Goal: Task Accomplishment & Management: Complete application form

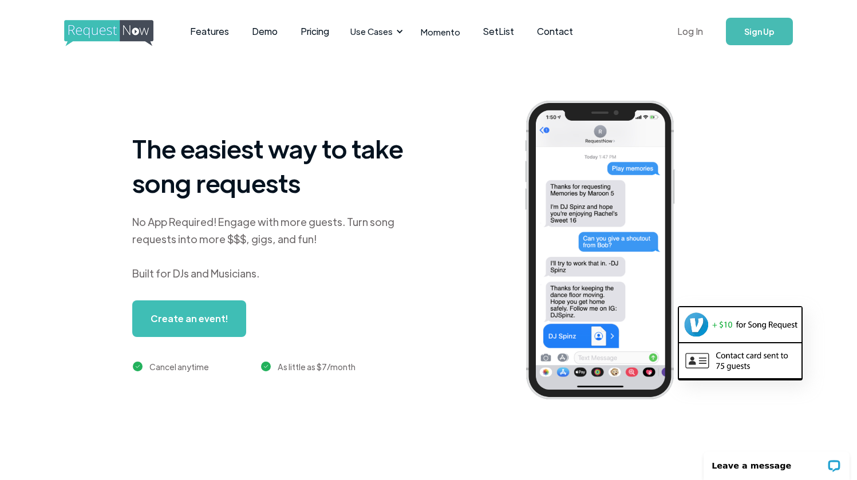
click at [693, 35] on link "Log In" at bounding box center [690, 31] width 49 height 40
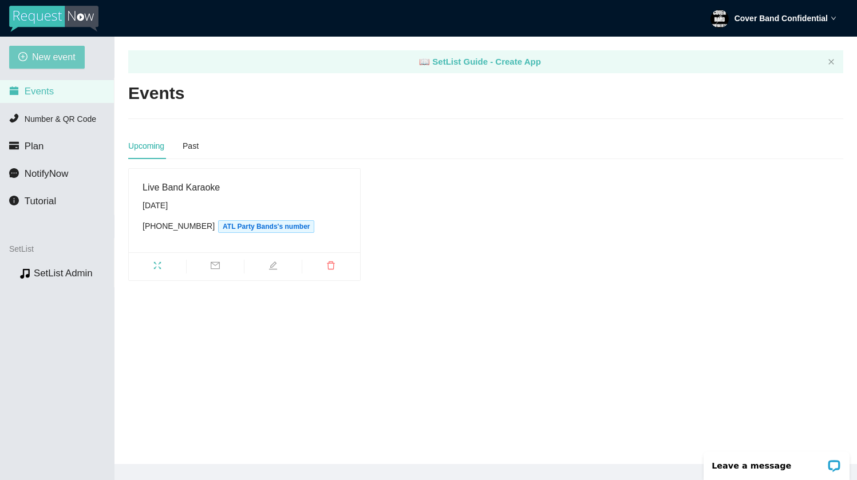
click at [65, 62] on span "New event" at bounding box center [54, 57] width 44 height 14
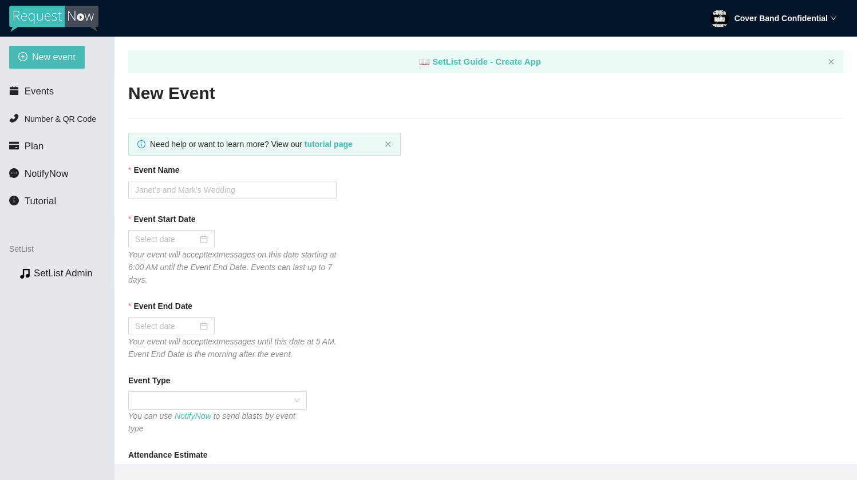
type textarea "https://virtualdj.com/ask/DJ_Spinz"
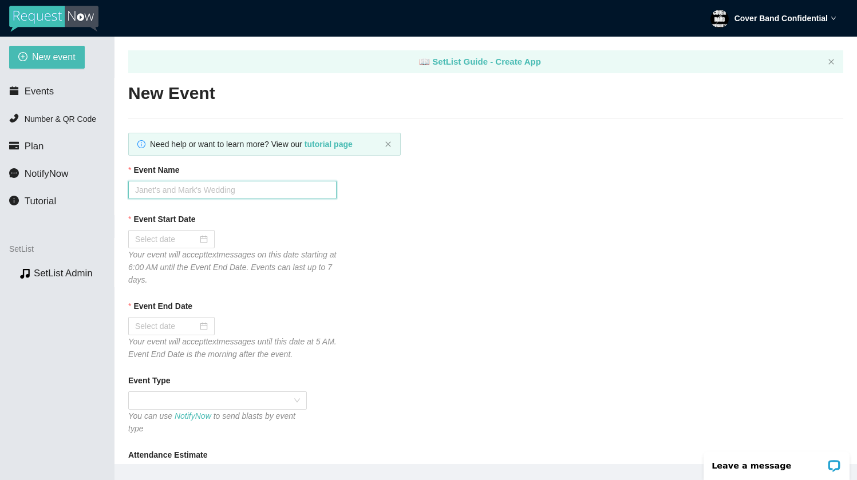
click at [187, 186] on input "Event Name" at bounding box center [232, 190] width 208 height 18
type input "LBK @ [PERSON_NAME] Tavern"
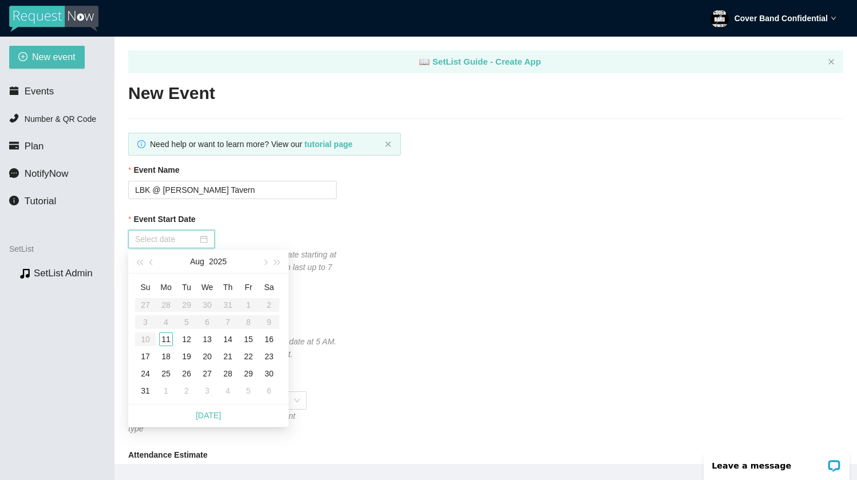
click at [184, 238] on input "Event Start Date" at bounding box center [166, 239] width 62 height 13
type input "08/12/2025"
click at [186, 342] on div "12" at bounding box center [187, 340] width 14 height 14
type input "08/13/2025"
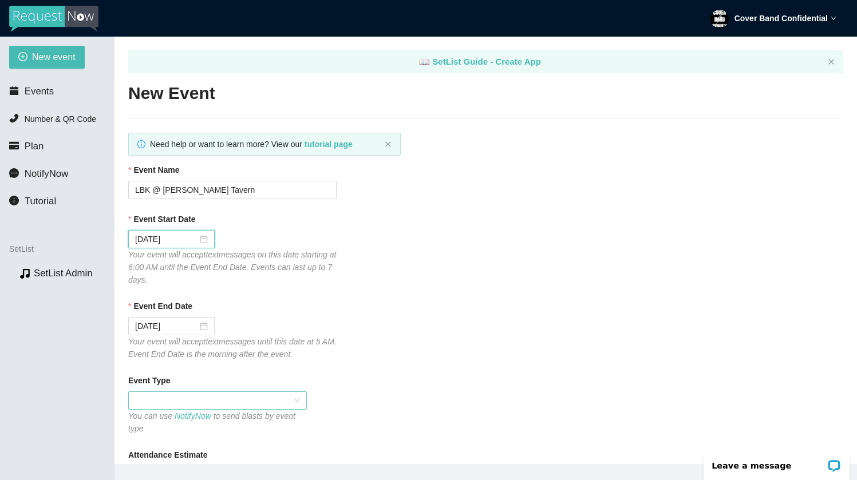
scroll to position [59, 0]
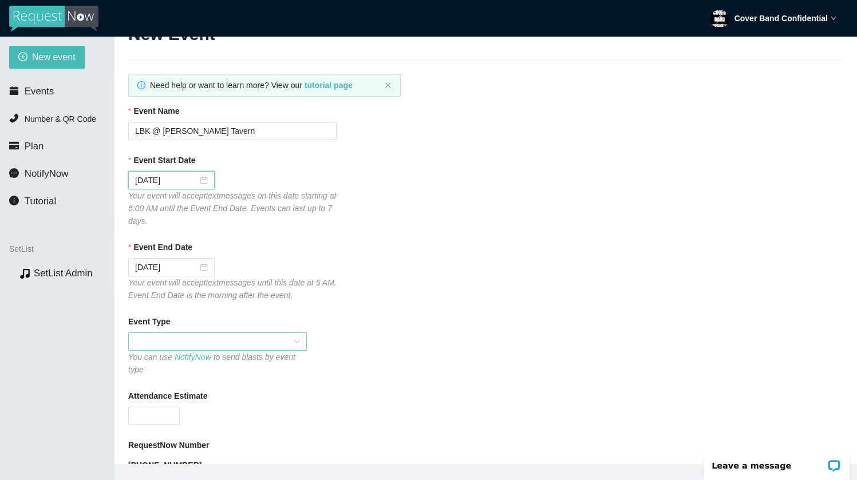
click at [282, 341] on span at bounding box center [217, 341] width 165 height 17
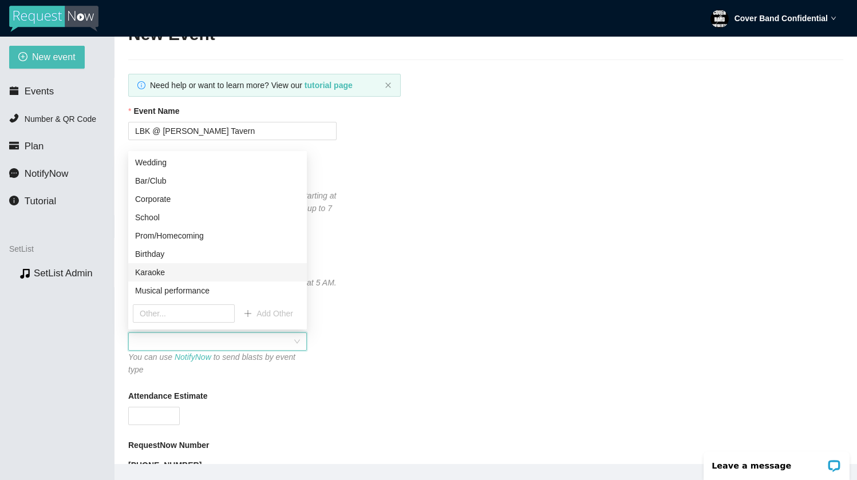
click at [212, 271] on div "Karaoke" at bounding box center [217, 272] width 165 height 13
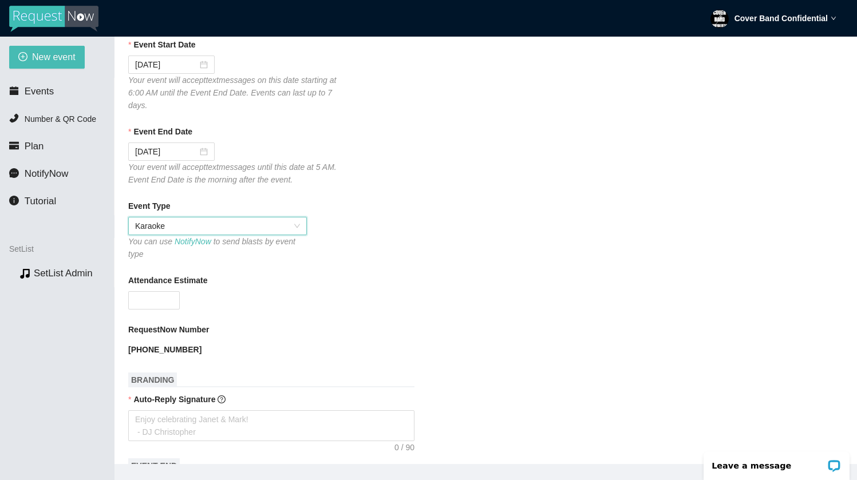
scroll to position [187, 0]
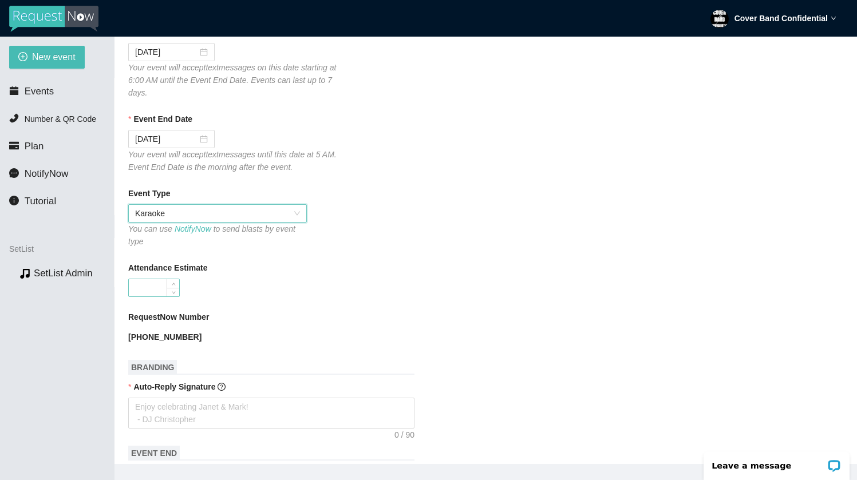
click at [160, 287] on input "Attendance Estimate" at bounding box center [154, 287] width 50 height 17
type input "300"
click at [236, 286] on div "300" at bounding box center [232, 288] width 208 height 18
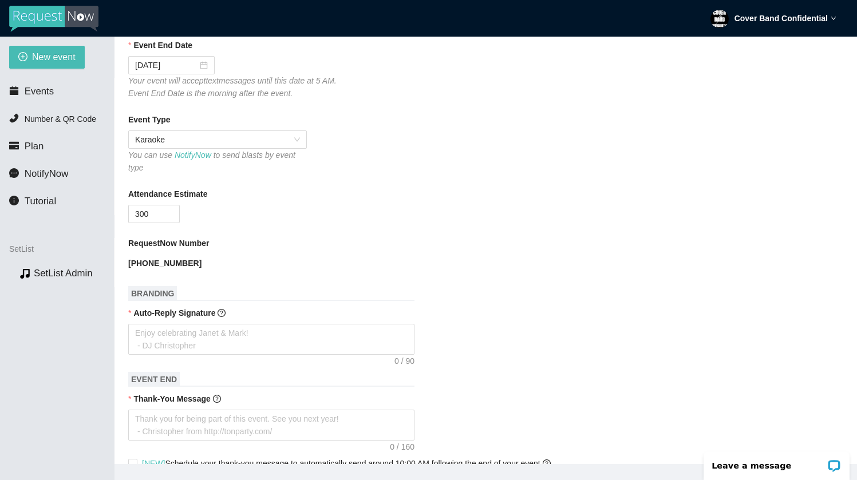
scroll to position [303, 0]
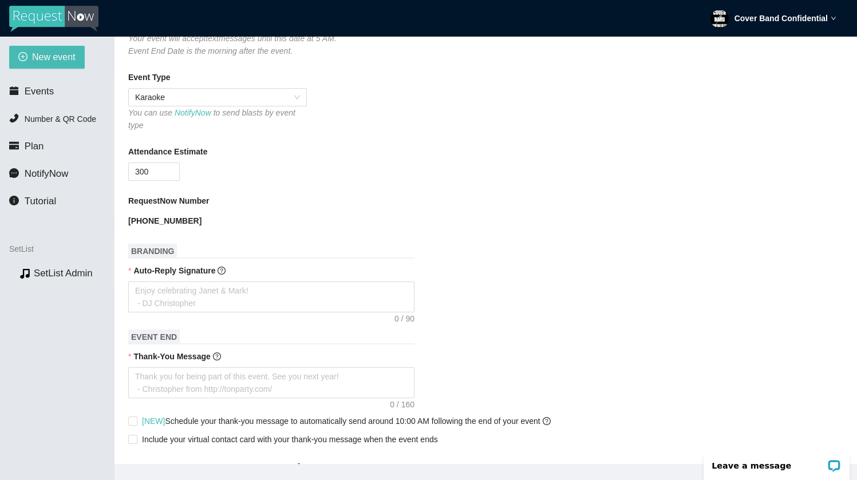
click at [168, 251] on span "BRANDING" at bounding box center [152, 251] width 49 height 15
click at [206, 293] on textarea "Auto-Reply Signature" at bounding box center [271, 297] width 286 height 31
type textarea "G"
type textarea "Go"
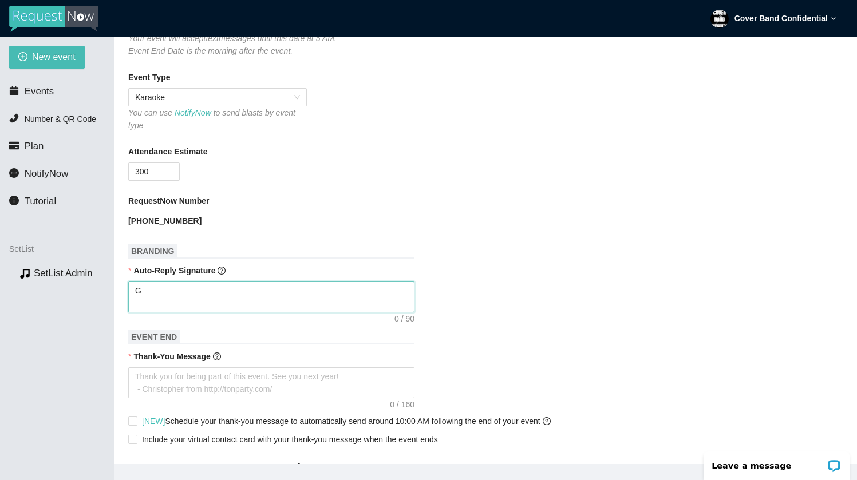
type textarea "Go"
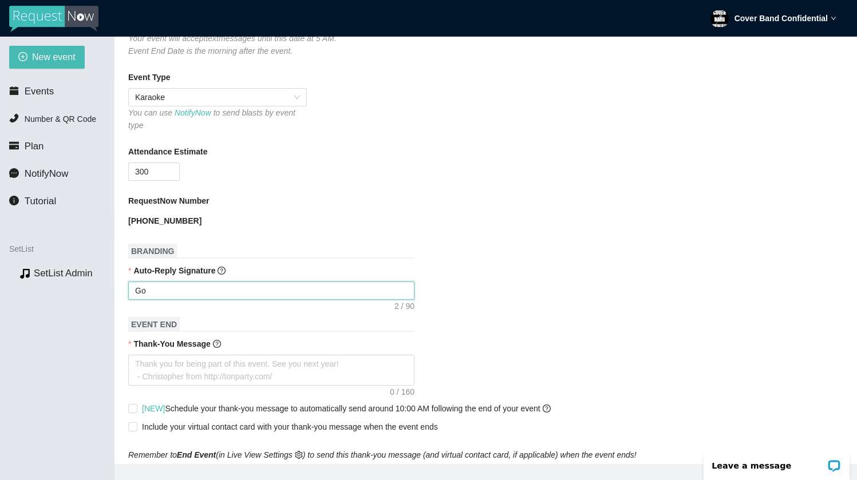
type textarea "Got"
type textarea "Got i"
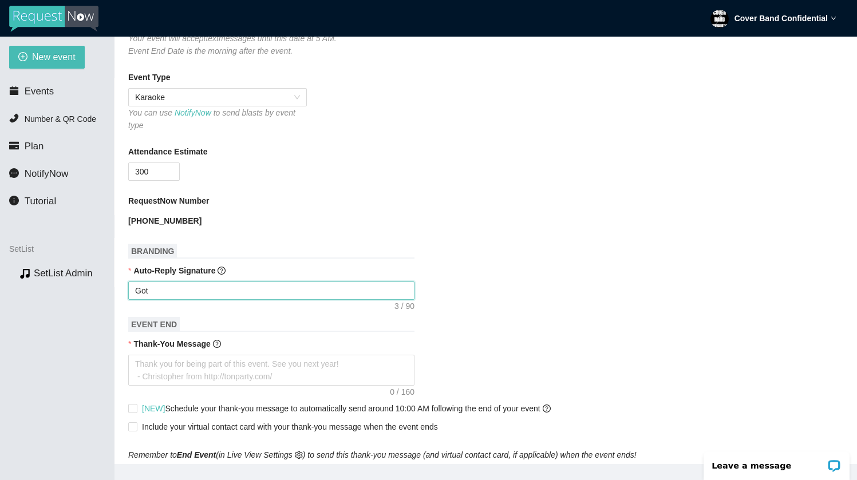
type textarea "Got i"
type textarea "Got it"
type textarea "Got it!"
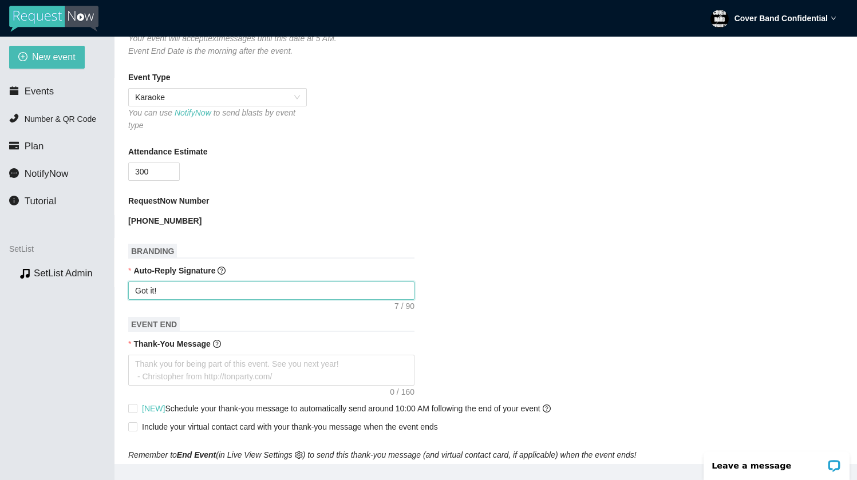
type textarea "Got it!"
type textarea "Got it! S"
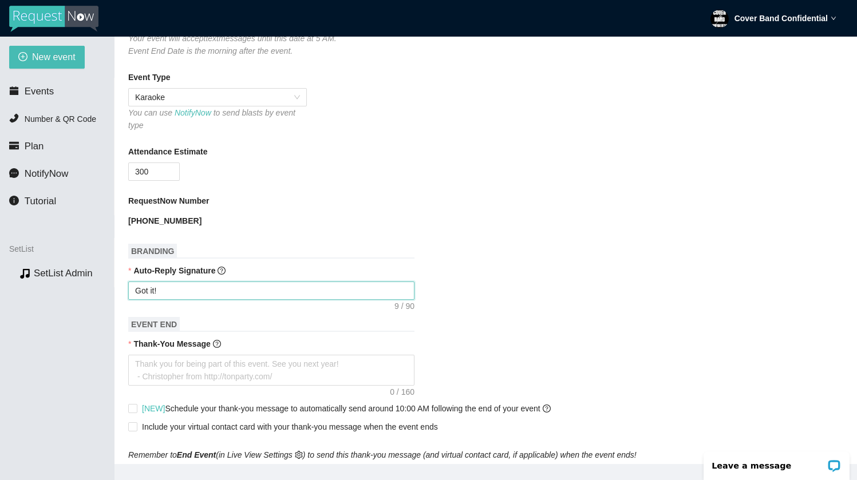
type textarea "Got it! S"
type textarea "Got it! St"
type textarea "Got it! Sti"
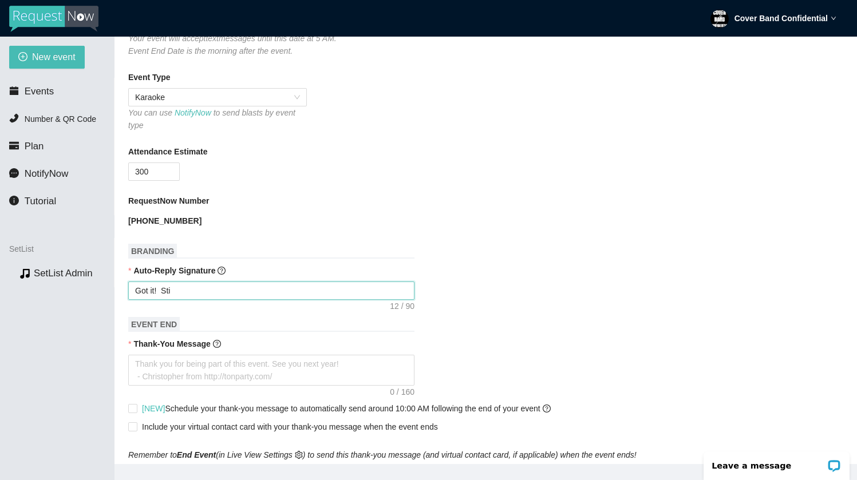
type textarea "Got it! Stic"
type textarea "Got it! Stick"
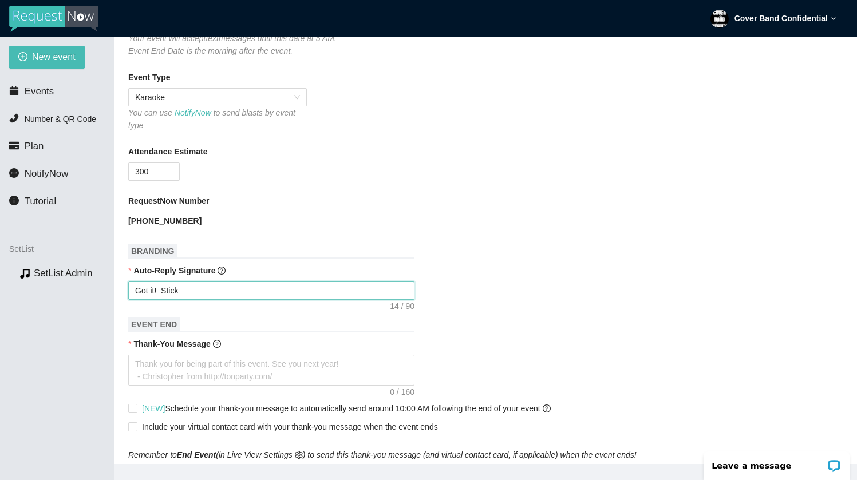
type textarea "Got it! Stick"
type textarea "Got it! Stick c"
type textarea "Got it! Stick cl"
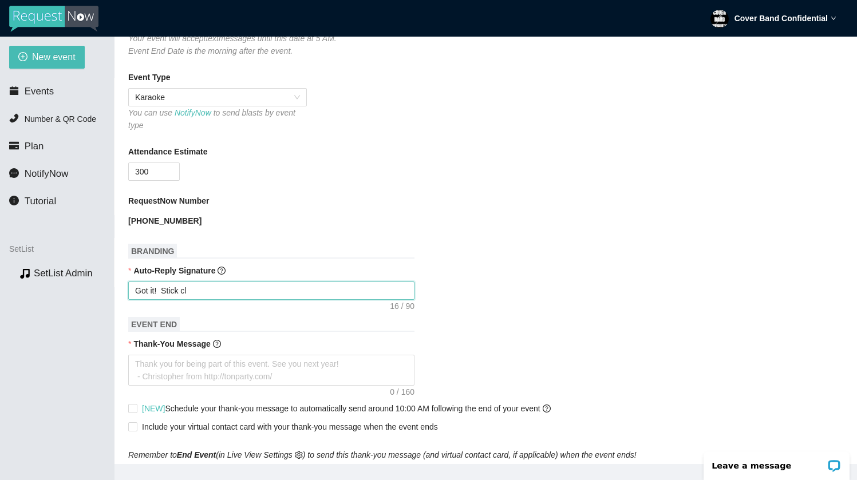
type textarea "Got it! Stick clo"
type textarea "Got it! Stick clos"
type textarea "Got it! Stick close"
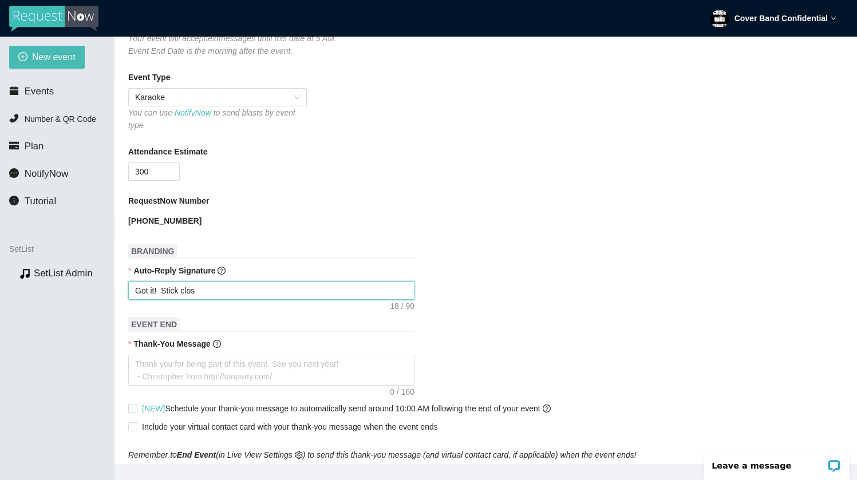
type textarea "Got it! Stick close"
type textarea "Got it! Stick close t"
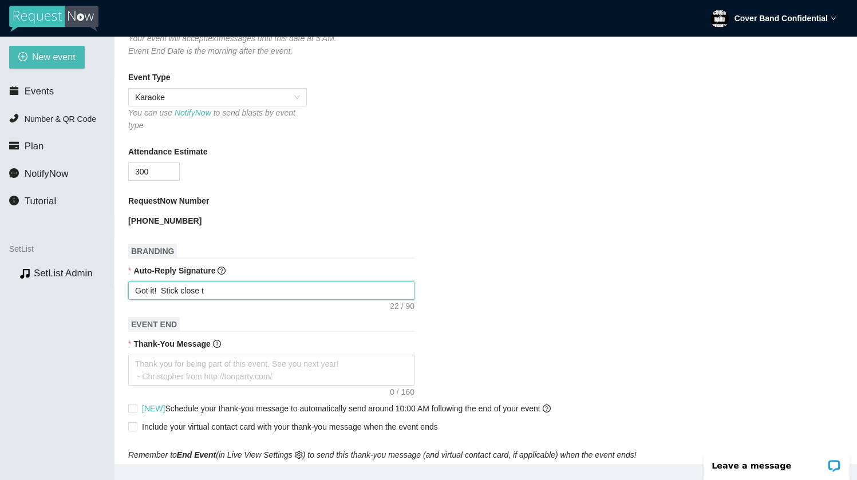
type textarea "Got it! Stick close to"
type textarea "Got it! Stick close to t"
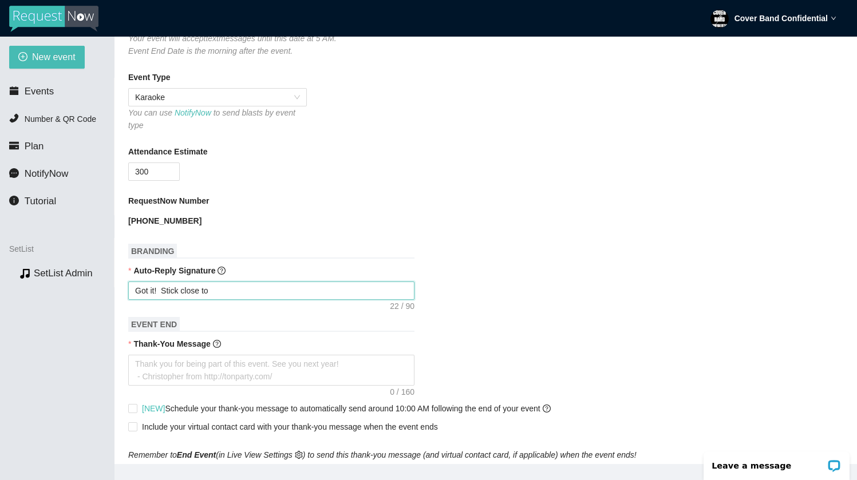
type textarea "Got it! Stick close to t"
type textarea "Got it! Stick close to th"
type textarea "Got it! Stick close to the"
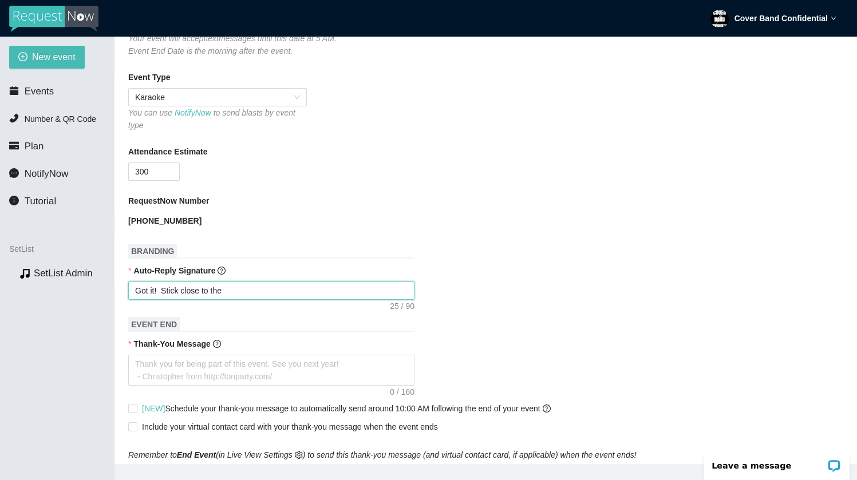
type textarea "Got it! Stick close to the"
type textarea "Got it! Stick close to the s"
type textarea "Got it! Stick close to the st"
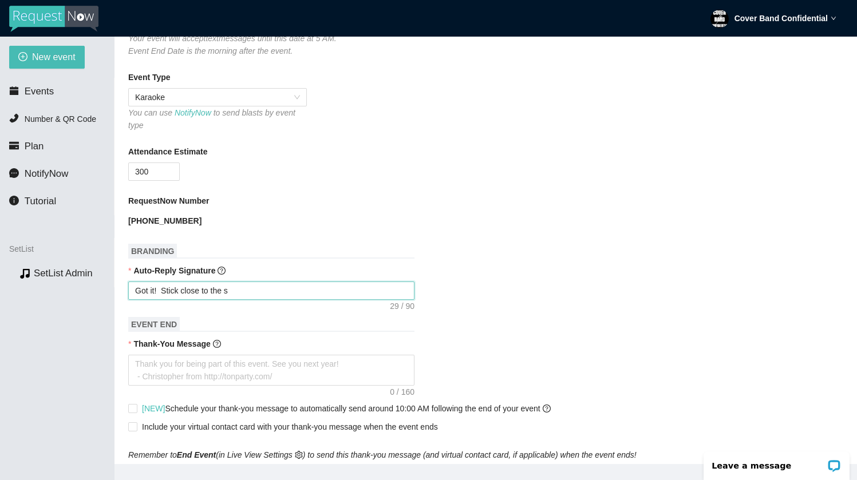
type textarea "Got it! Stick close to the st"
type textarea "Got it! Stick close to the sta"
type textarea "Got it! Stick close to the stag"
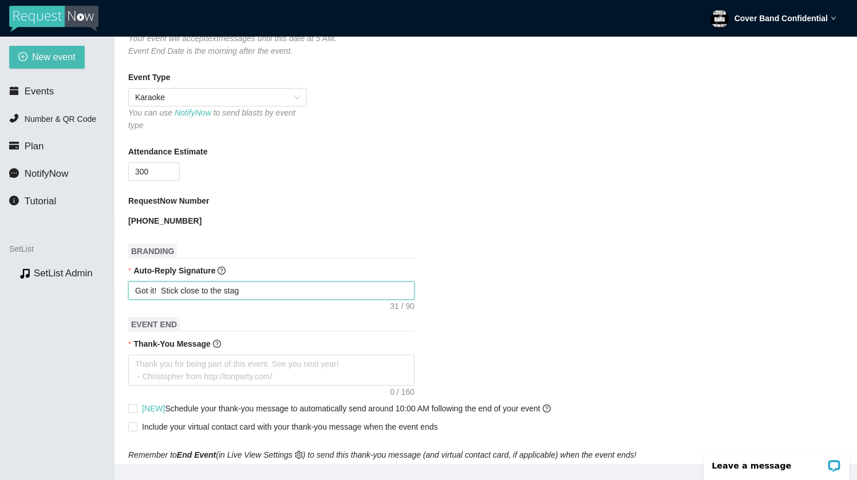
type textarea "Got it! Stick close to the stage"
type textarea "Got it! Stick close to the stage s"
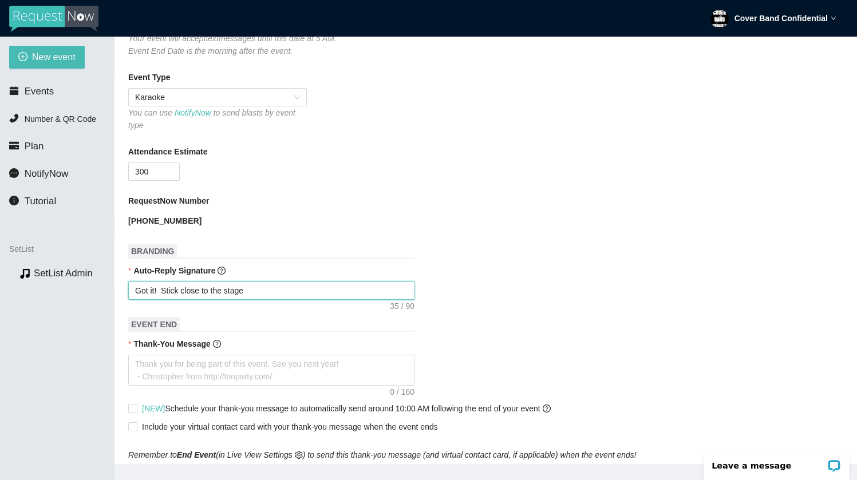
type textarea "Got it! Stick close to the stage s"
type textarea "Got it! Stick close to the stage so"
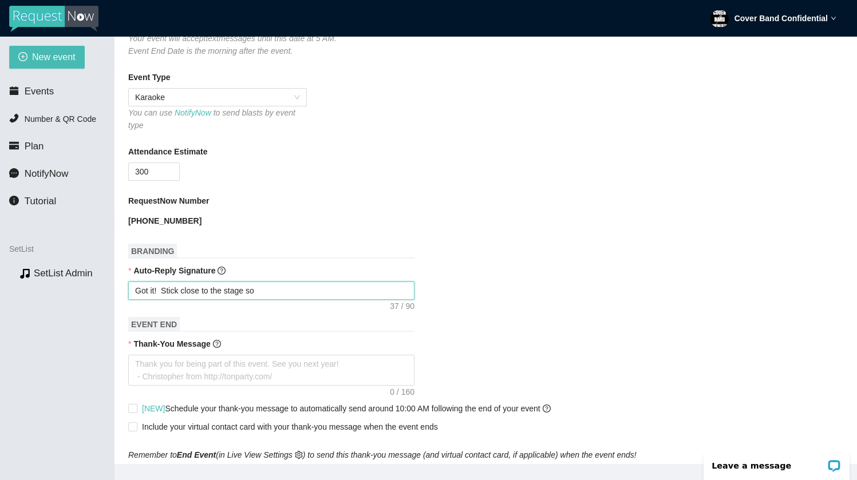
type textarea "Got it! Stick close to the stage so y"
type textarea "Got it! Stick close to the stage so yo"
type textarea "Got it! Stick close to the stage so you"
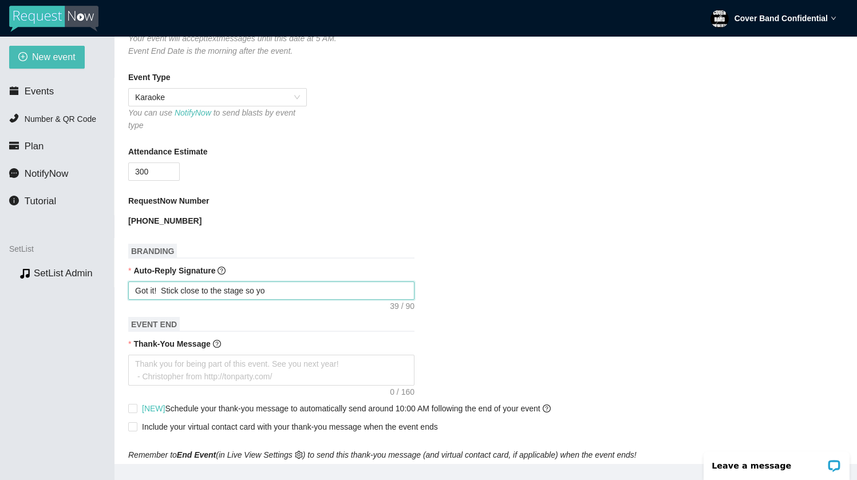
type textarea "Got it! Stick close to the stage so you"
type textarea "Got it! Stick close to the stage so you c"
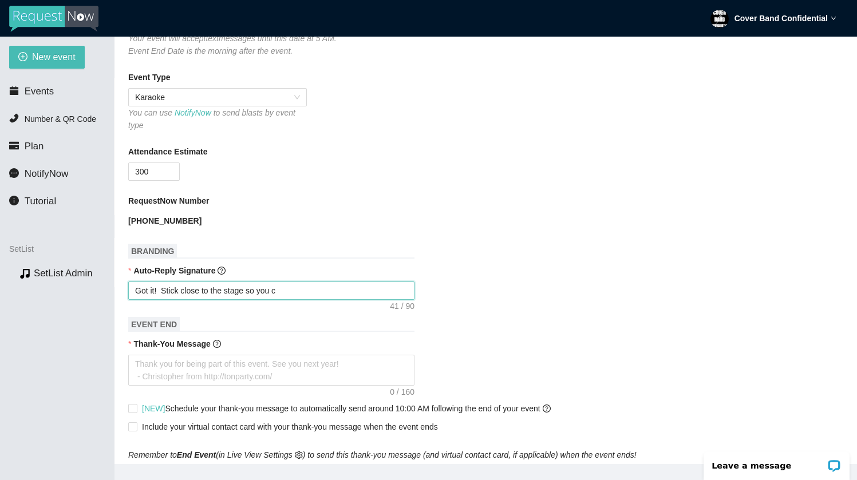
type textarea "Got it! Stick close to the stage so you ca"
type textarea "Got it! Stick close to the stage so you can"
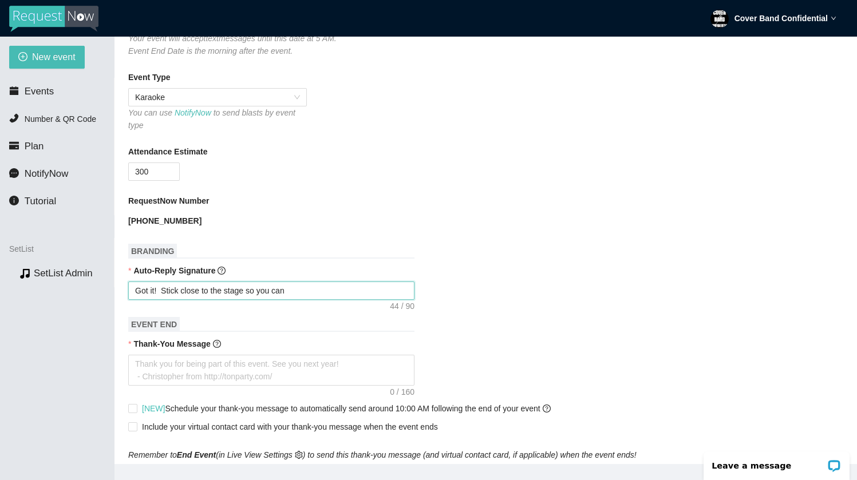
type textarea "Got it! Stick close to the stage so you can"
type textarea "Got it! Stick close to the stage so you can h"
type textarea "Got it! Stick close to the stage so you can he"
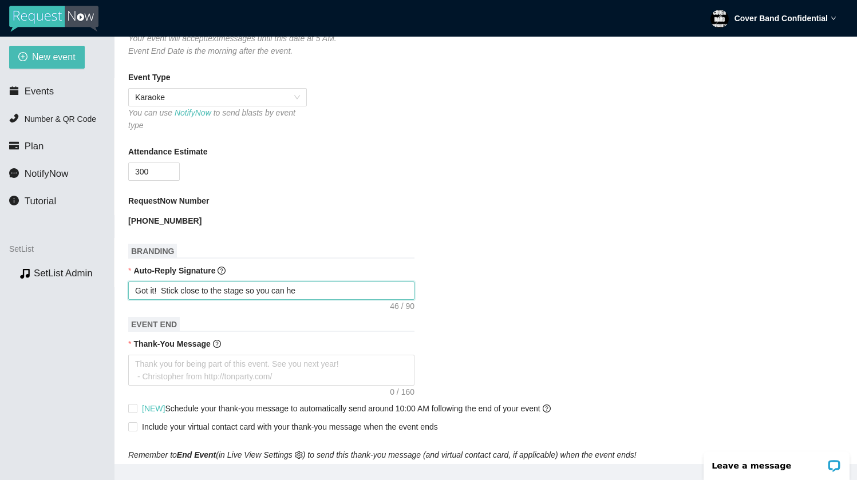
type textarea "Got it! Stick close to the stage so you can hea"
type textarea "Got it! Stick close to the stage so you can hear"
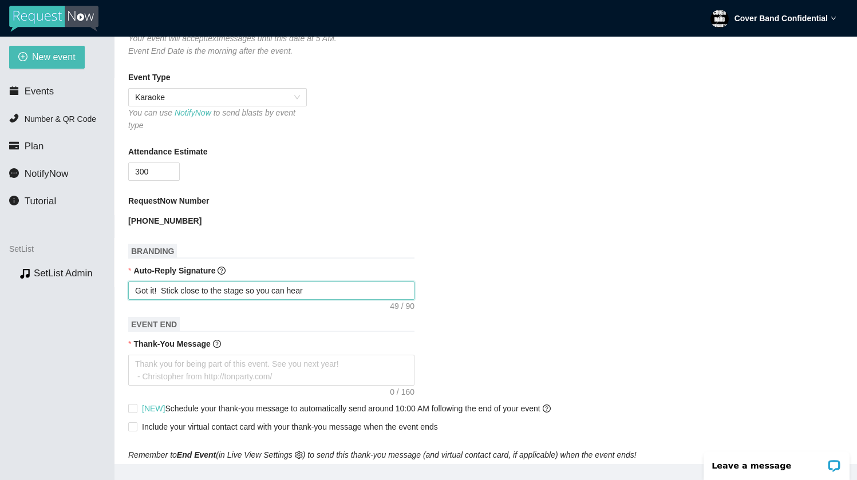
type textarea "Got it! Stick close to the stage so you can hear"
type textarea "Got it! Stick close to the stage so you can hear w"
type textarea "Got it! Stick close to the stage so you can hear wh"
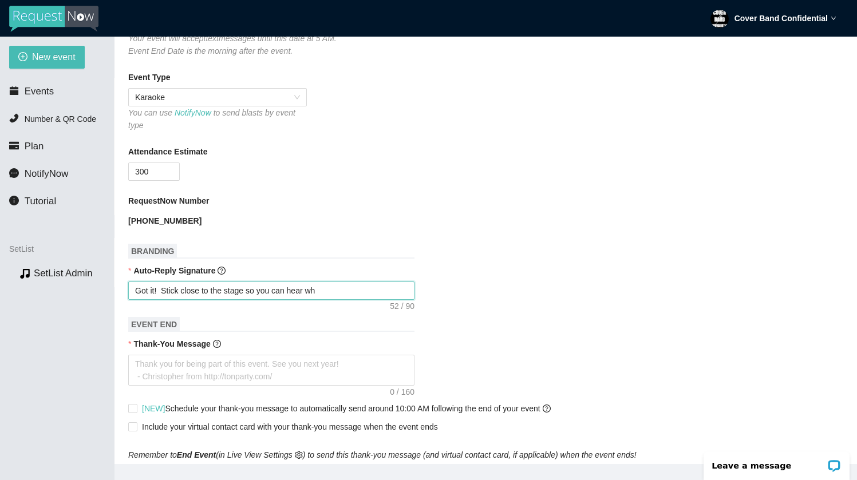
type textarea "Got it! Stick close to the stage so you can hear whe"
type textarea "Got it! Stick close to the stage so you can hear when"
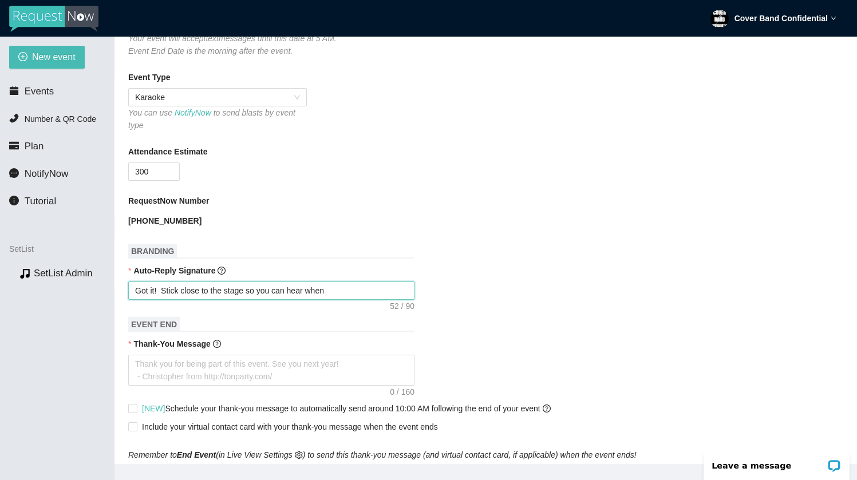
type textarea "Got it! Stick close to the stage so you can hear when"
type textarea "Got it! Stick close to the stage so you can hear when w"
type textarea "Got it! Stick close to the stage so you can hear when we"
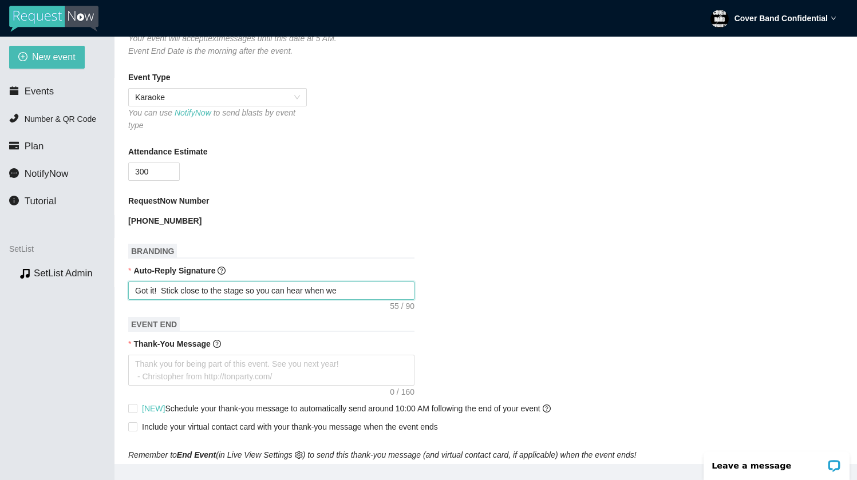
type textarea "Got it! Stick close to the stage so you can hear when we"
type textarea "Got it! Stick close to the stage so you can hear when we c"
type textarea "Got it! Stick close to the stage so you can hear when we ca"
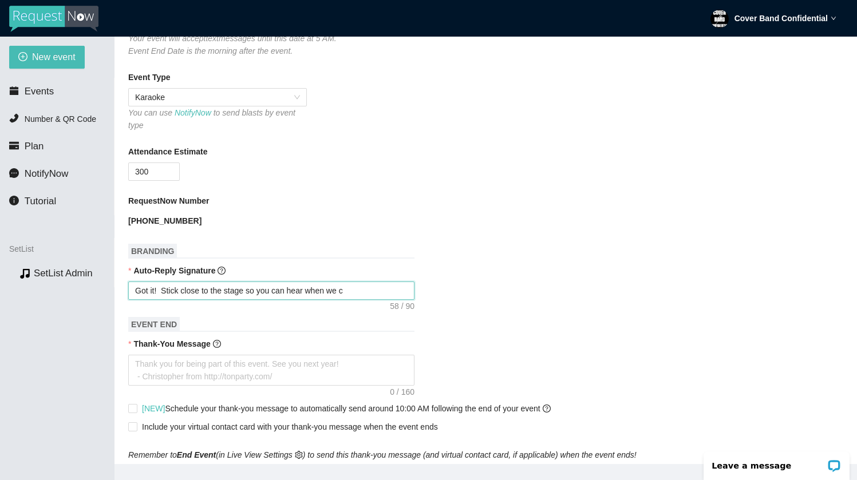
type textarea "Got it! Stick close to the stage so you can hear when we ca"
type textarea "Got it! Stick close to the stage so you can hear when we cal"
type textarea "Got it! Stick close to the stage so you can hear when we call"
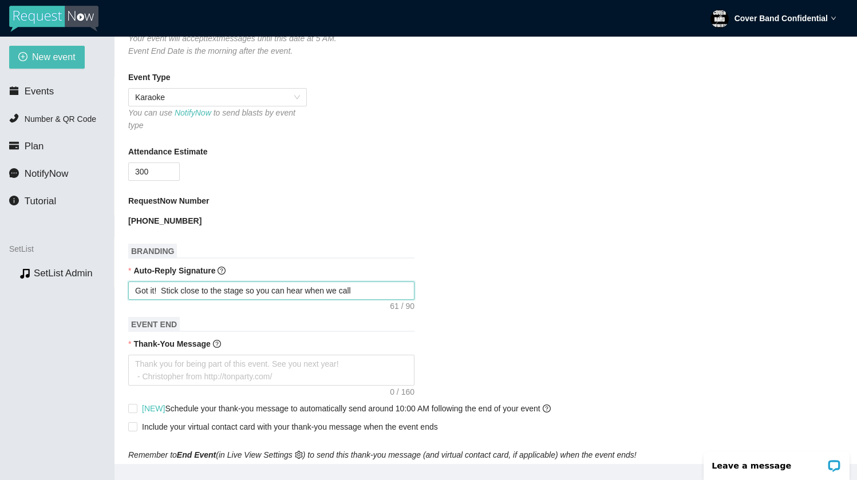
type textarea "Got it! Stick close to the stage so you can hear when we call"
type textarea "Got it! Stick close to the stage so you can hear when we call y"
type textarea "Got it! Stick close to the stage so you can hear when we call yo"
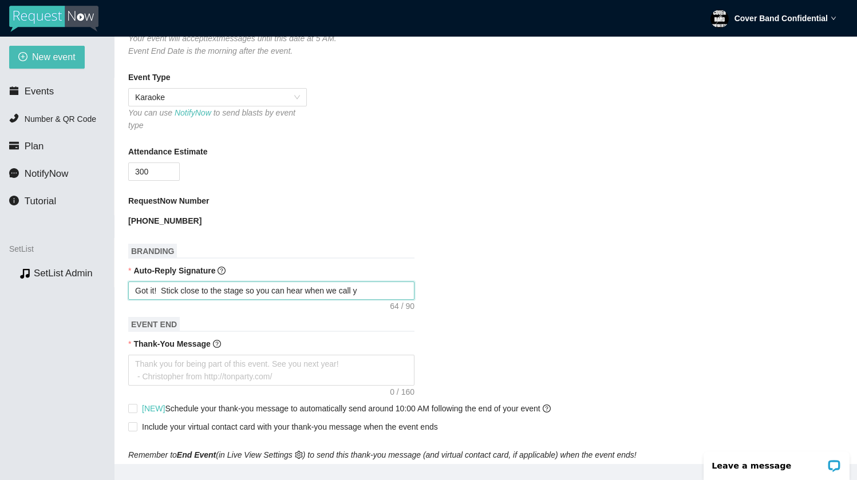
type textarea "Got it! Stick close to the stage so you can hear when we call yo"
type textarea "Got it! Stick close to the stage so you can hear when we call you"
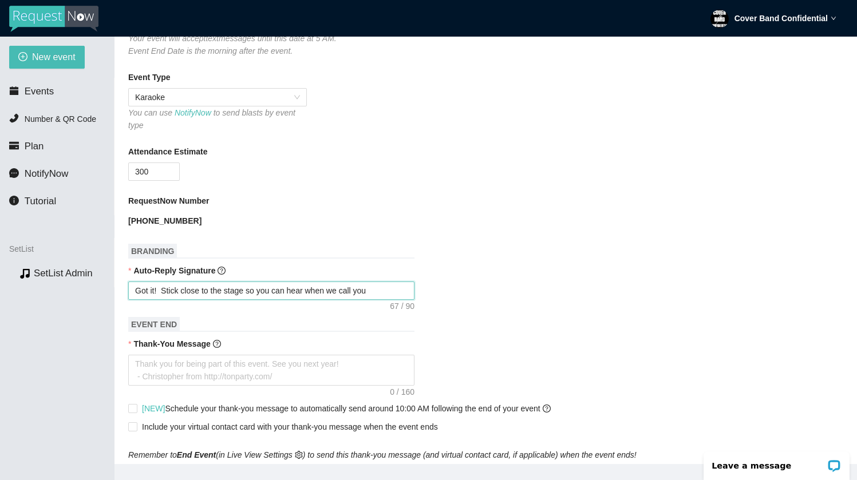
type textarea "Got it! Stick close to the stage so you can hear when we call you !"
type textarea "Got it! Stick close to the stage so you can hear when we call you"
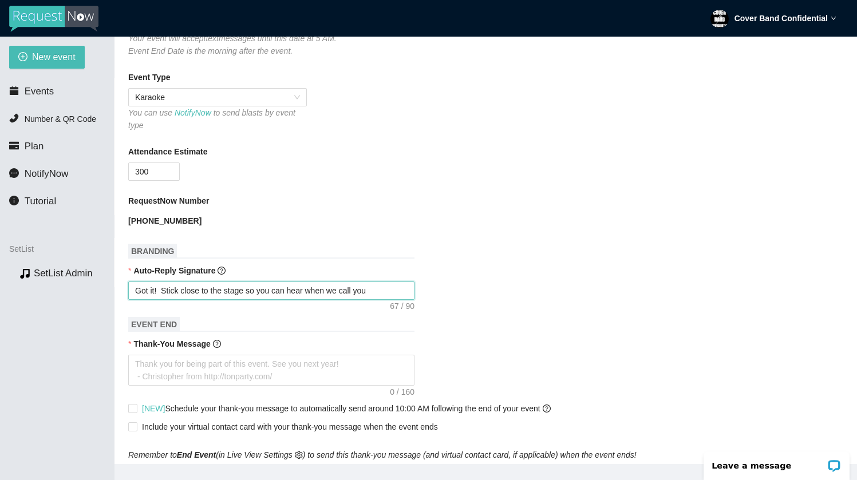
type textarea "Got it! Stick close to the stage so you can hear when we call you"
type textarea "Got it! Stick close to the stage so you can hear when we call you u"
type textarea "Got it! Stick close to the stage so you can hear when we call you"
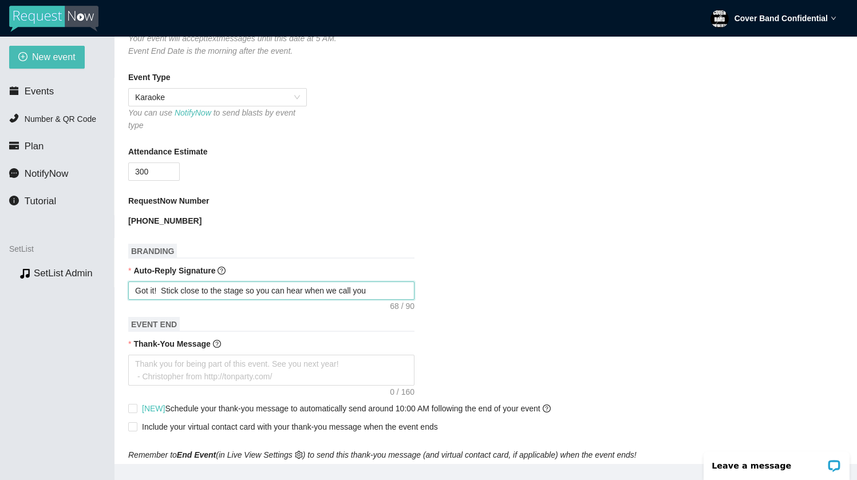
type textarea "Got it! Stick close to the stage so you can hear when we call you"
type textarea "Got it! Stick close to the stage so you can hear when we call you u"
type textarea "Got it! Stick close to the stage so you can hear when we call you up"
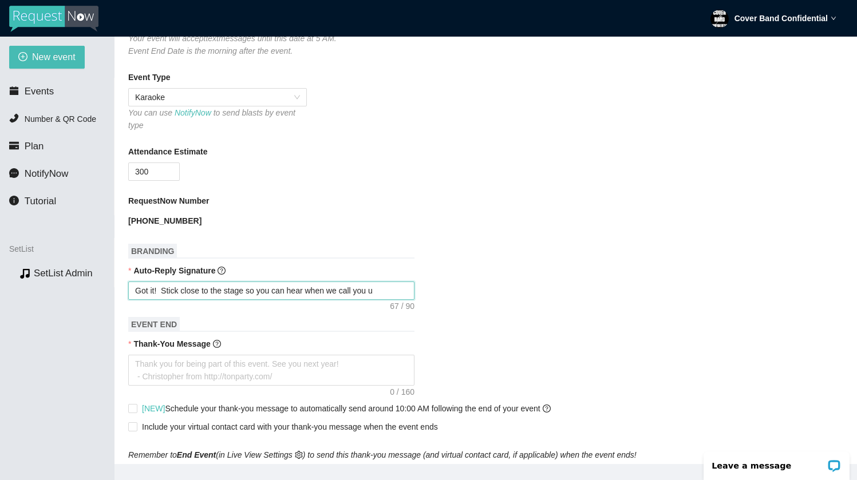
type textarea "Got it! Stick close to the stage so you can hear when we call you up"
type textarea "Got it! Stick close to the stage so you can hear when we call you up!"
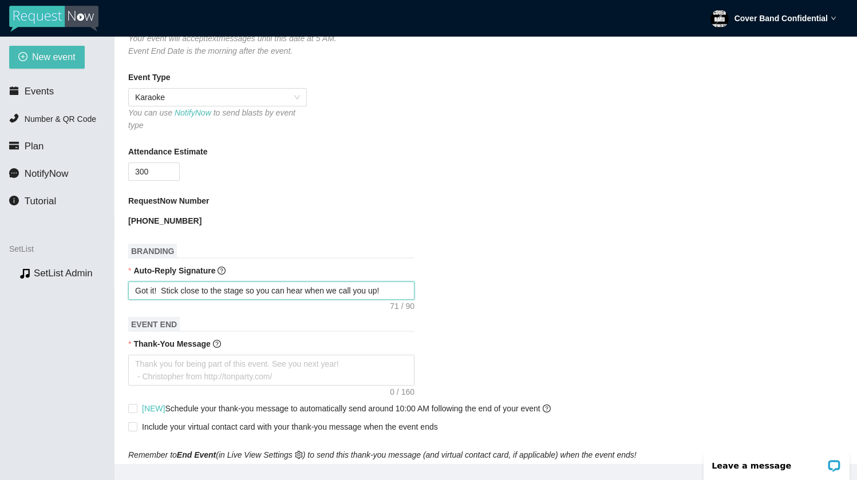
type textarea "Got it! Stick close to the stage so you can hear when we call you up!"
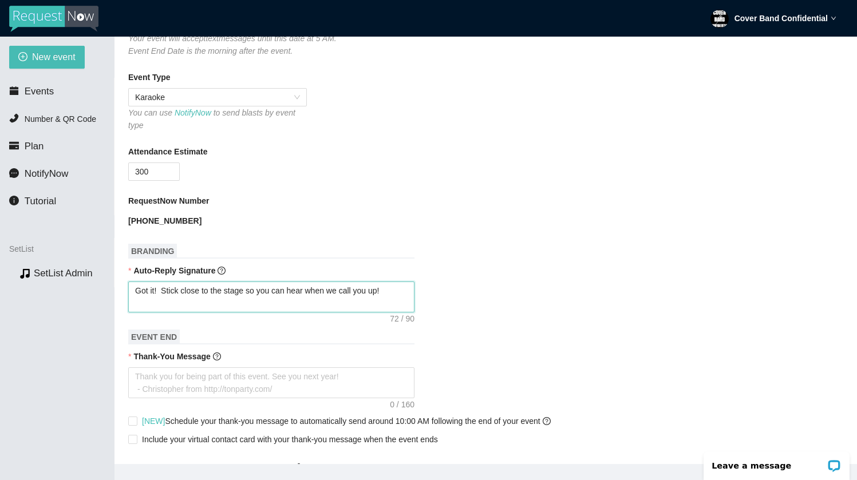
type textarea "Got it! Stick close to the stage so you can hear when we call you up!"
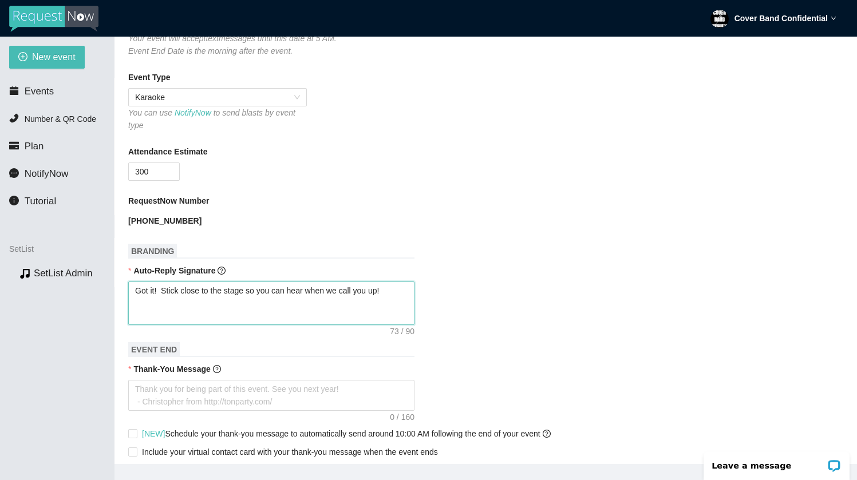
type textarea "Got it! Stick close to the stage so you can hear when we call you up! -"
type textarea "Got it! Stick close to the stage so you can hear when we call you up! -t"
type textarea "Got it! Stick close to the stage so you can hear when we call you up! -th"
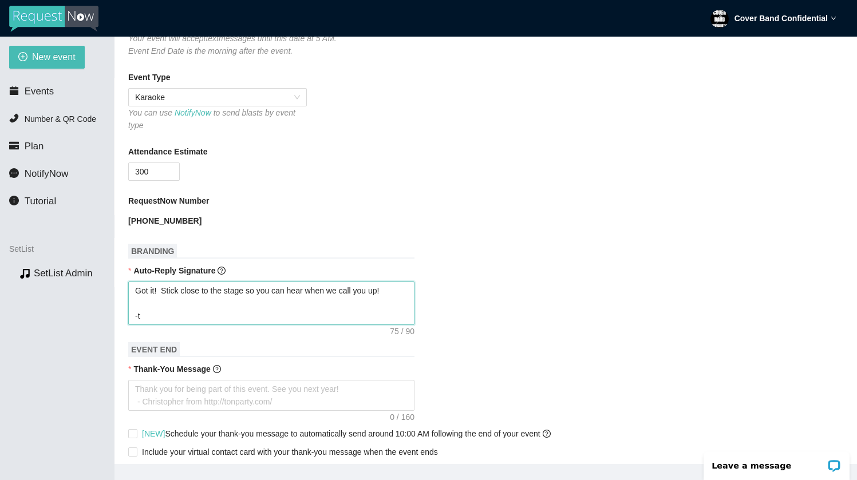
type textarea "Got it! Stick close to the stage so you can hear when we call you up! -th"
type textarea "Got it! Stick close to the stage so you can hear when we call you up! -the"
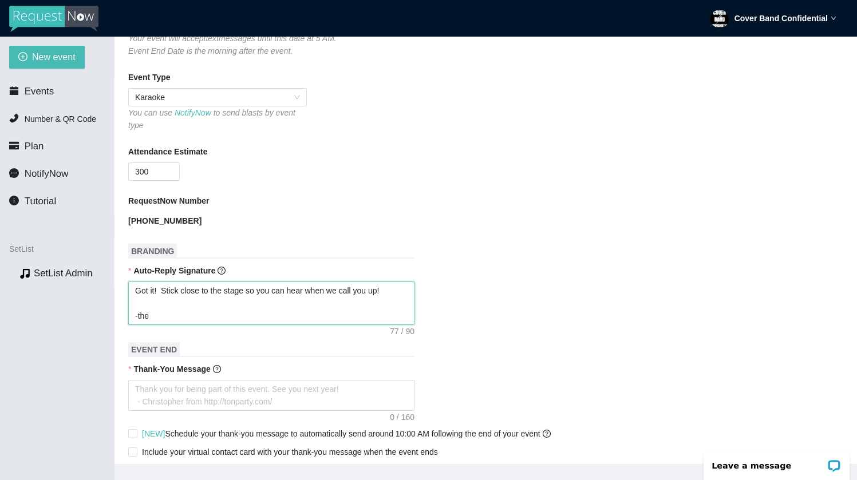
type textarea "Got it! Stick close to the stage so you can hear when we call you up! -the B"
type textarea "Got it! Stick close to the stage so you can hear when we call you up! -the Ba"
type textarea "Got it! Stick close to the stage so you can hear when we call you up! -the B"
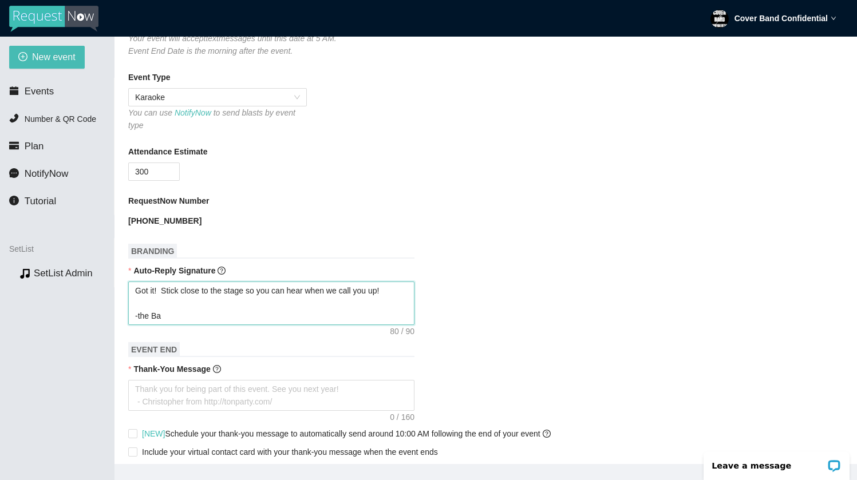
type textarea "Got it! Stick close to the stage so you can hear when we call you up! -the B"
type textarea "Got it! Stick close to the stage so you can hear when we call you up! -the"
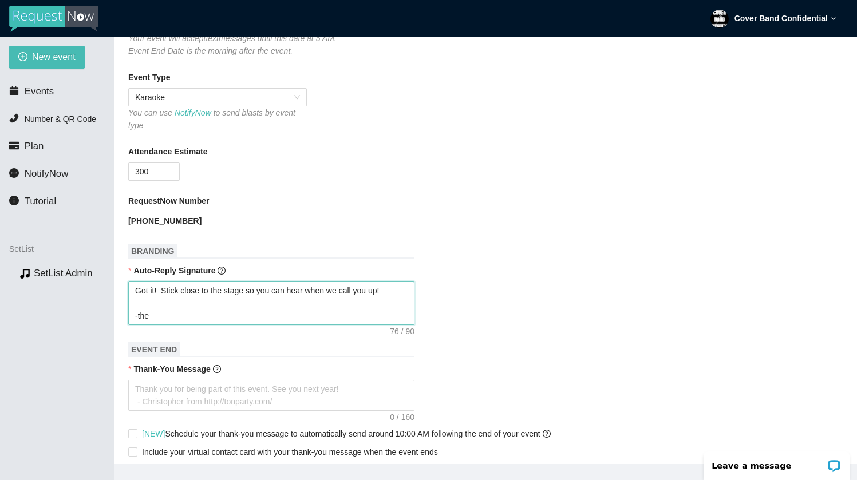
type textarea "Got it! Stick close to the stage so you can hear when we call you up! -th"
type textarea "Got it! Stick close to the stage so you can hear when we call you up! -t"
type textarea "Got it! Stick close to the stage so you can hear when we call you up! -"
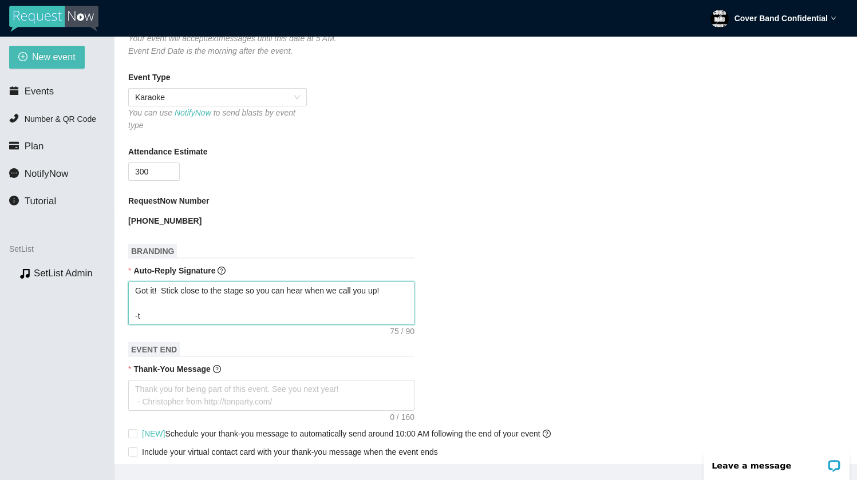
type textarea "Got it! Stick close to the stage so you can hear when we call you up! -"
type textarea "Got it! Stick close to the stage so you can hear when we call you up! -T"
type textarea "Got it! Stick close to the stage so you can hear when we call you up! -Th"
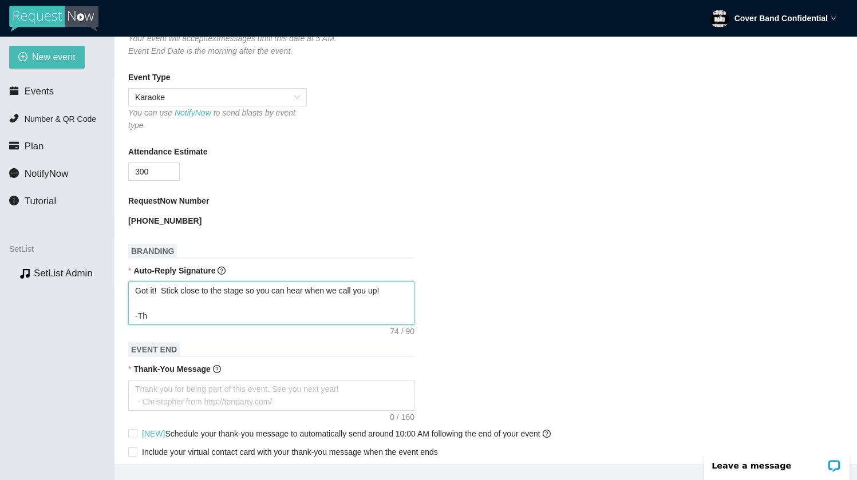
type textarea "Got it! Stick close to the stage so you can hear when we call you up! -The"
type textarea "Got it! Stick close to the stage so you can hear when we call you up! -The b"
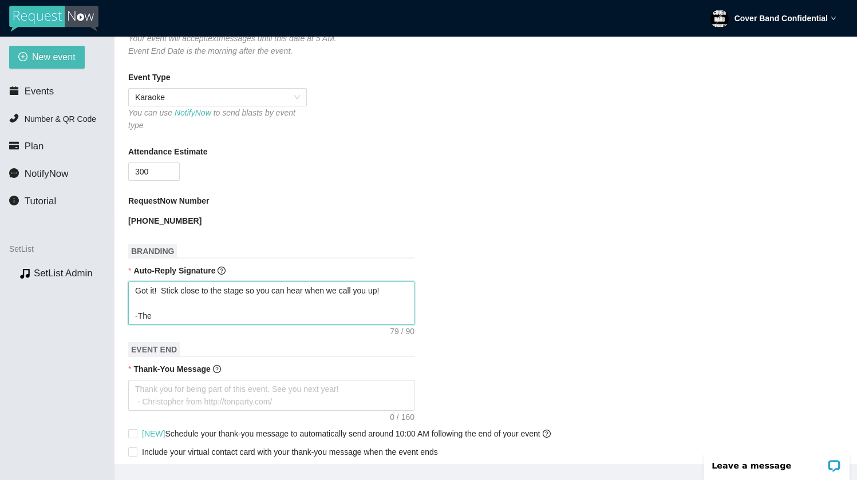
type textarea "Got it! Stick close to the stage so you can hear when we call you up! -The b"
type textarea "Got it! Stick close to the stage so you can hear when we call you up! -The ba"
click at [411, 338] on form "Event Name LBK @ Dixie Tavern Event Start Date 08/12/2025 Your event will accep…" at bounding box center [485, 303] width 715 height 886
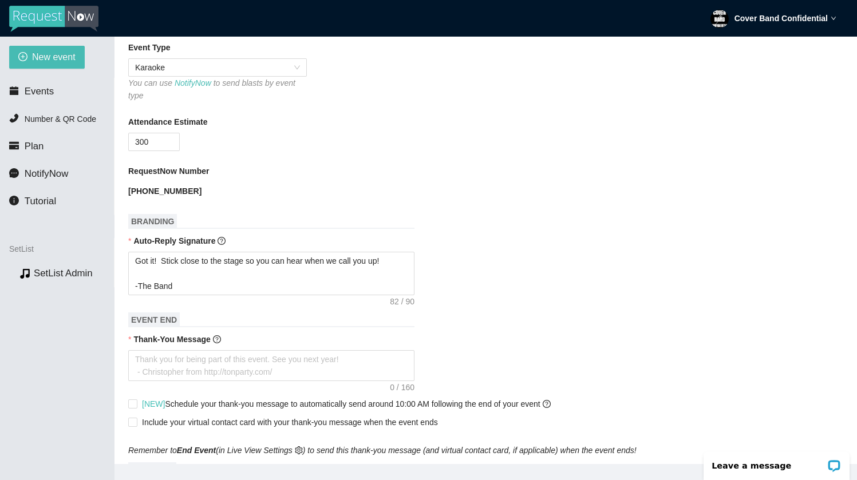
click at [448, 331] on form "Event Name LBK @ Dixie Tavern Event Start Date 08/12/2025 Your event will accep…" at bounding box center [485, 274] width 715 height 886
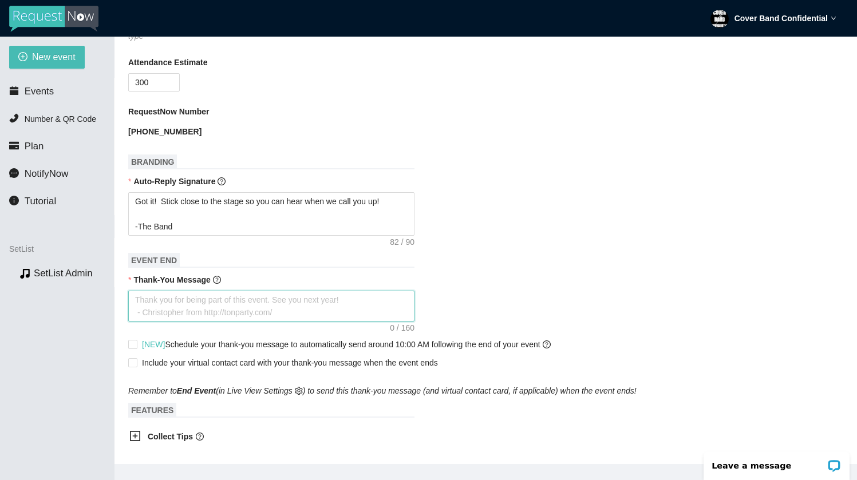
click at [329, 310] on textarea "Thank-You Message" at bounding box center [271, 306] width 286 height 31
click at [132, 345] on input "[NEW] Schedule your thank-you message to automatically send around 10:00 AM fol…" at bounding box center [132, 344] width 8 height 8
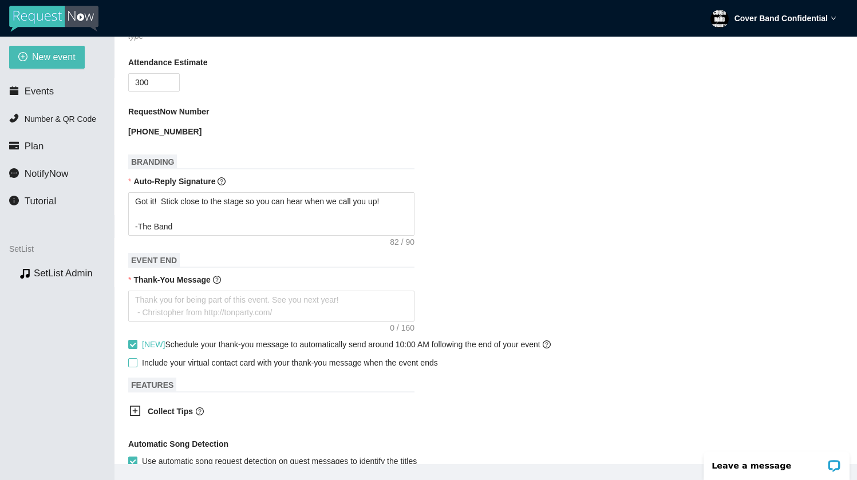
click at [132, 362] on input "Include your virtual contact card with your thank-you message when the event en…" at bounding box center [132, 362] width 8 height 8
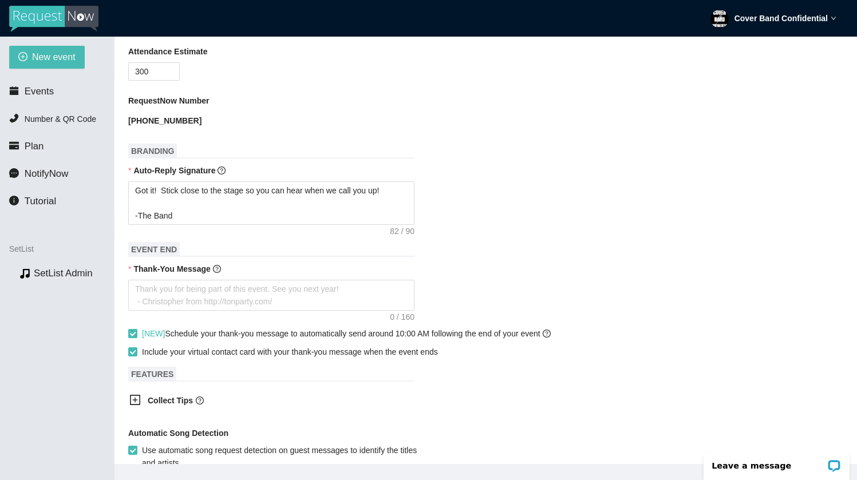
scroll to position [405, 0]
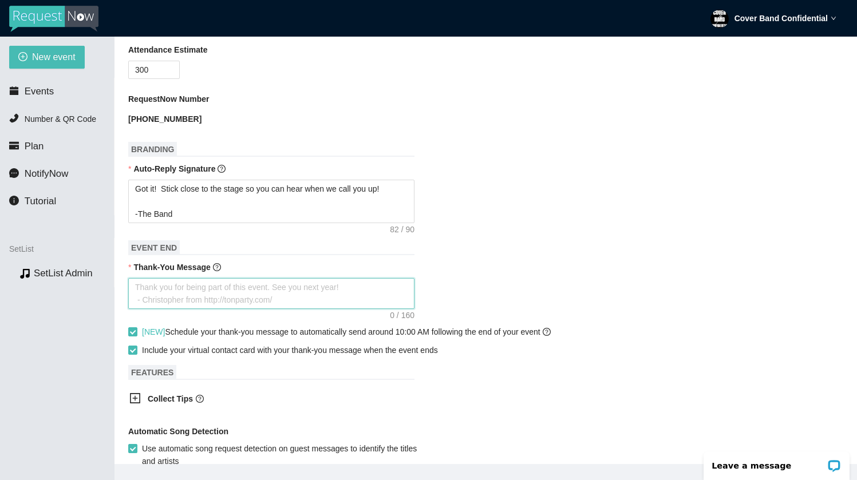
click at [263, 292] on textarea "Thank-You Message" at bounding box center [271, 293] width 286 height 31
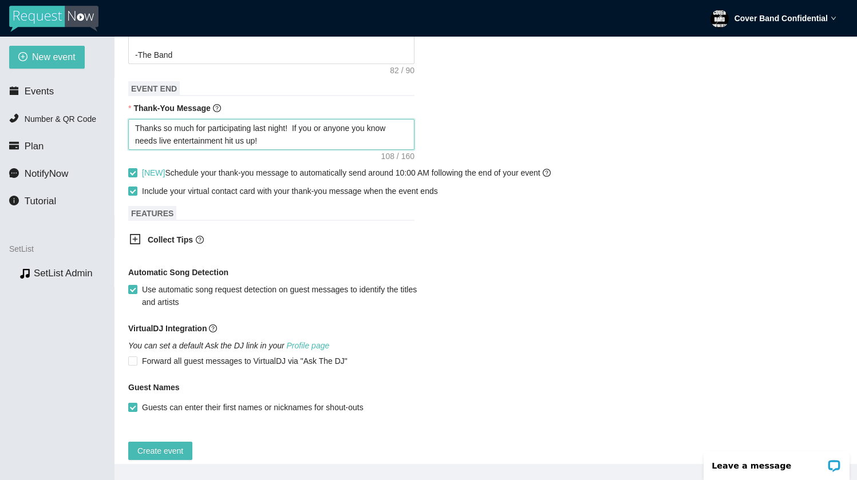
scroll to position [583, 0]
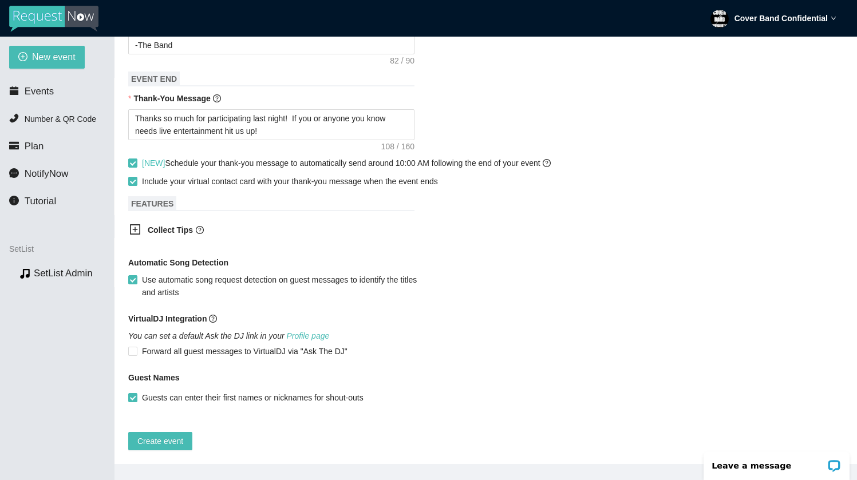
click at [129, 220] on div "Collect Tips" at bounding box center [263, 231] width 286 height 28
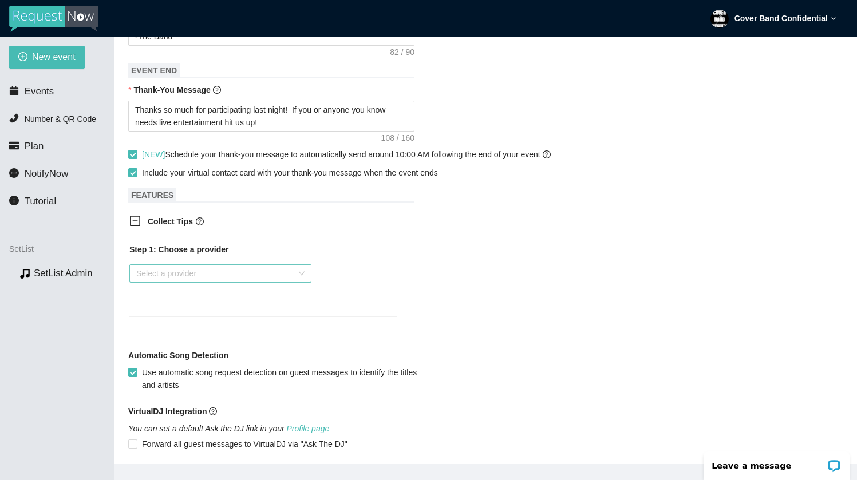
click at [188, 273] on input "search" at bounding box center [216, 273] width 160 height 17
click at [189, 318] on div "Venmo" at bounding box center [220, 314] width 168 height 13
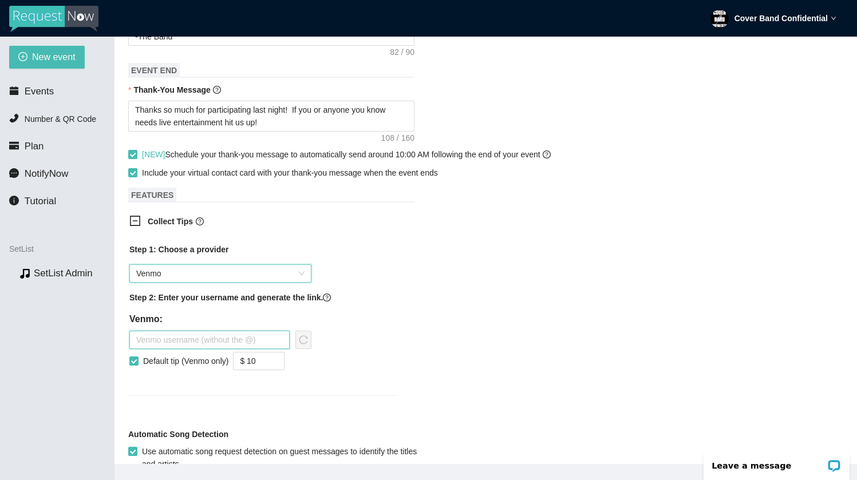
click at [204, 335] on input "text" at bounding box center [209, 340] width 160 height 18
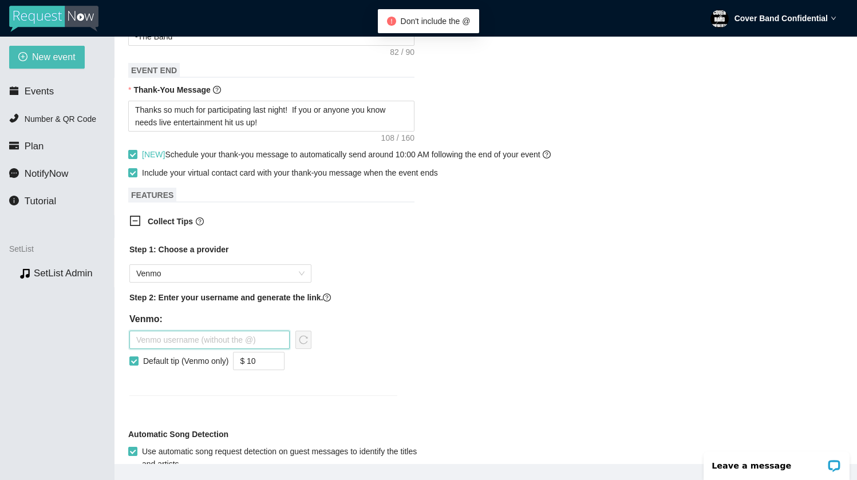
click at [207, 345] on input "text" at bounding box center [209, 340] width 160 height 18
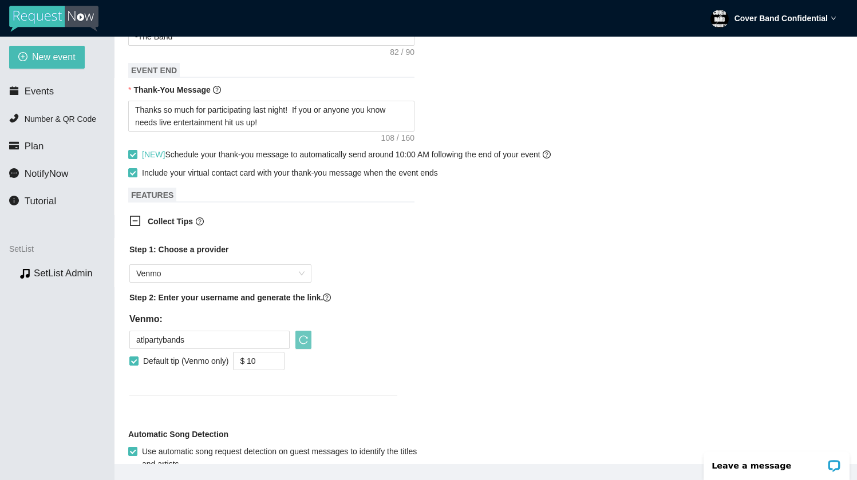
click at [302, 340] on icon "reload" at bounding box center [303, 339] width 9 height 9
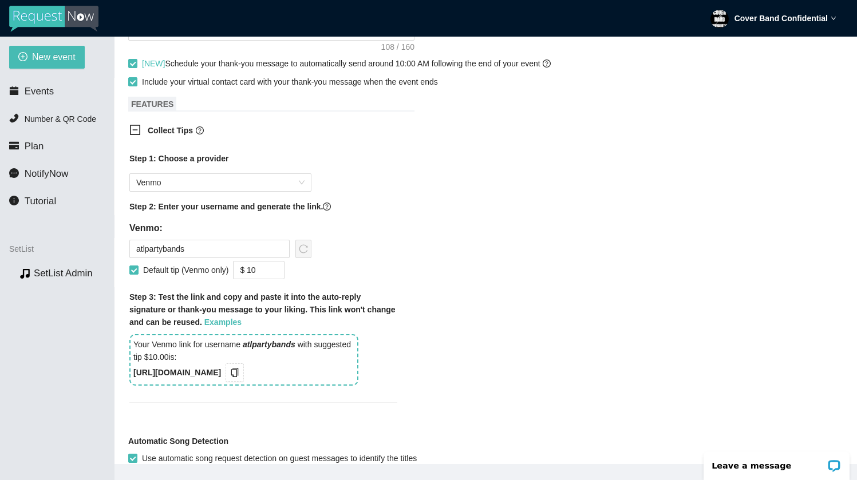
scroll to position [690, 0]
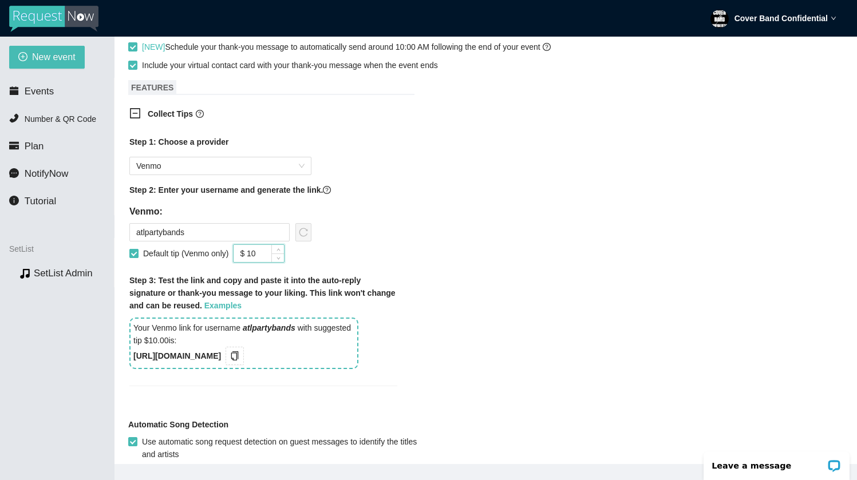
drag, startPoint x: 262, startPoint y: 255, endPoint x: 224, endPoint y: 255, distance: 37.8
click at [224, 255] on div "Default tip (Venmo only) $ 10" at bounding box center [220, 253] width 182 height 18
click at [252, 254] on input "$ 10" at bounding box center [259, 253] width 50 height 17
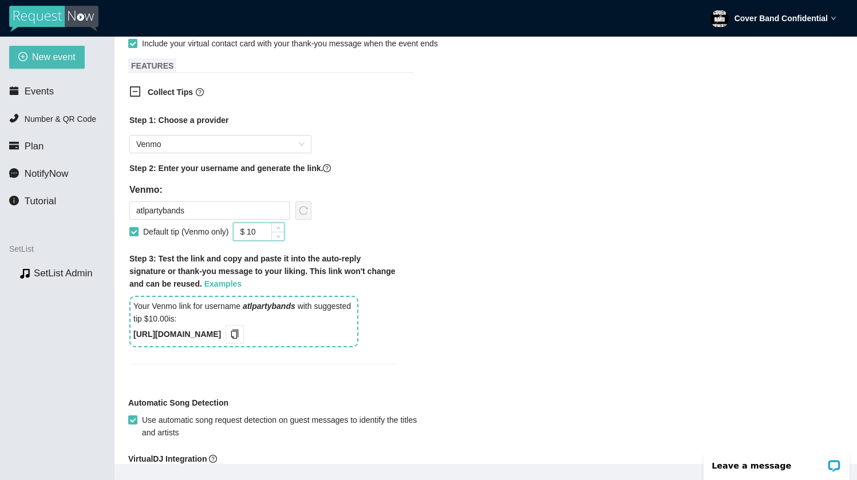
scroll to position [719, 0]
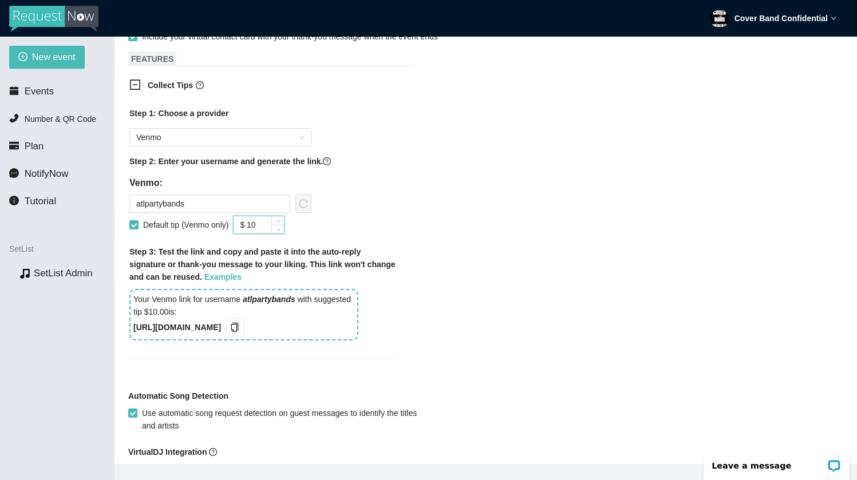
drag, startPoint x: 263, startPoint y: 225, endPoint x: 251, endPoint y: 226, distance: 12.0
click at [251, 226] on input "$ 10" at bounding box center [259, 224] width 50 height 17
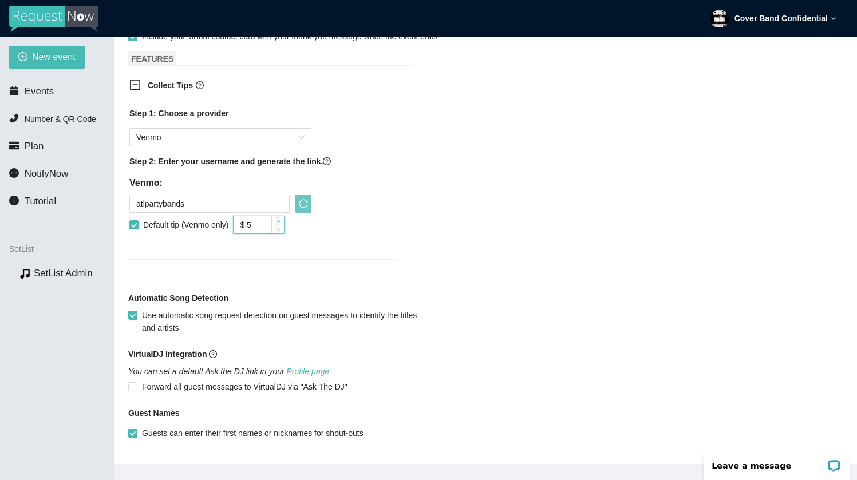
click at [305, 205] on icon "reload" at bounding box center [303, 203] width 9 height 9
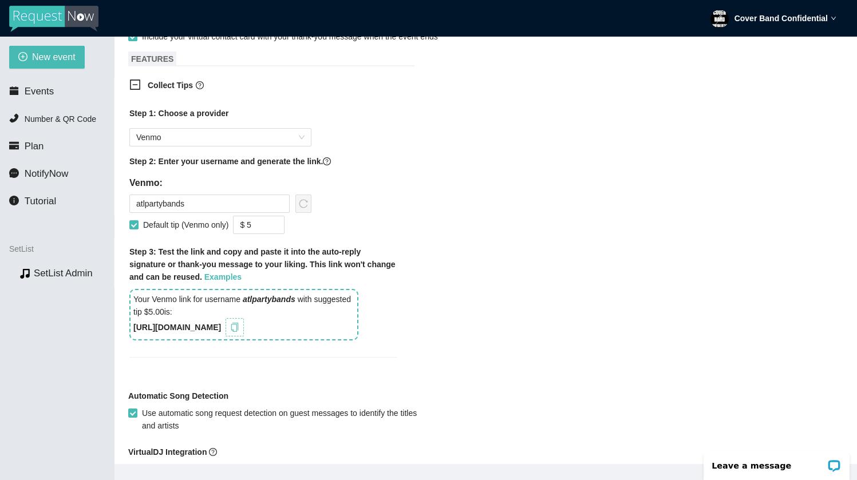
click at [239, 330] on icon "copy" at bounding box center [234, 327] width 9 height 9
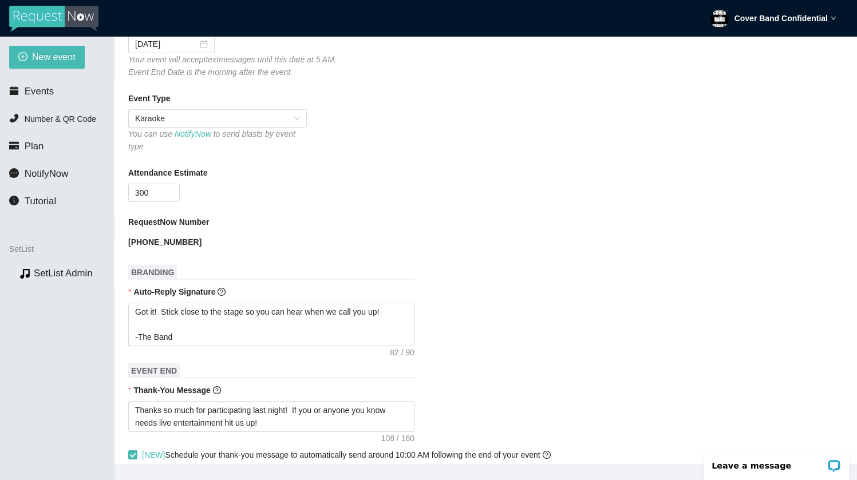
scroll to position [273, 0]
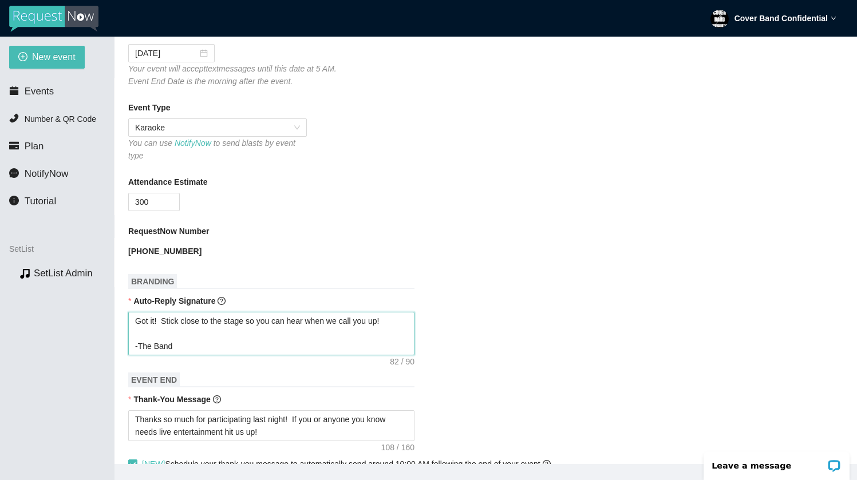
click at [224, 342] on textarea "Got it! Stick close to the stage so you can hear when we call you up! -The Band" at bounding box center [271, 334] width 286 height 44
click at [218, 336] on textarea "Got it! Stick close to the stage so you can hear when we call you up! -The Band" at bounding box center [271, 334] width 286 height 44
paste textarea "https://songtip.me"
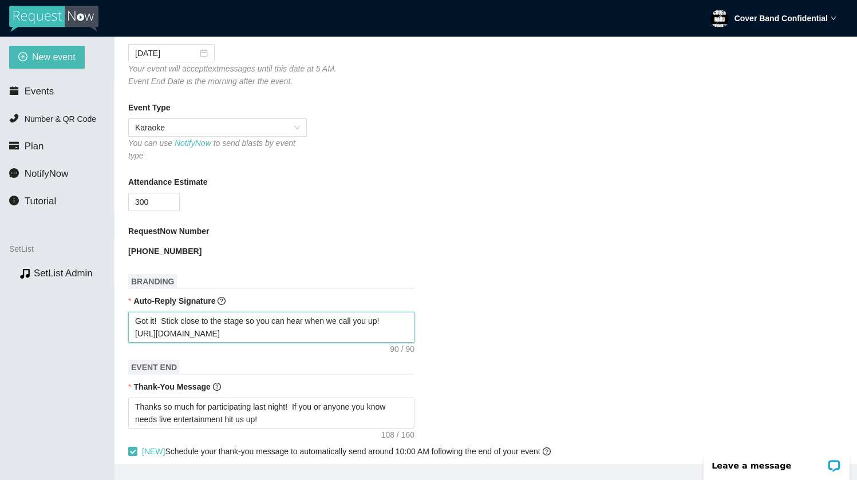
click at [135, 333] on textarea "Got it! Stick close to the stage so you can hear when we call you up! https://s…" at bounding box center [271, 327] width 286 height 31
click at [400, 321] on textarea "Got it! Stick close to the stage so you can hear when we call you up! https://s…" at bounding box center [271, 327] width 286 height 31
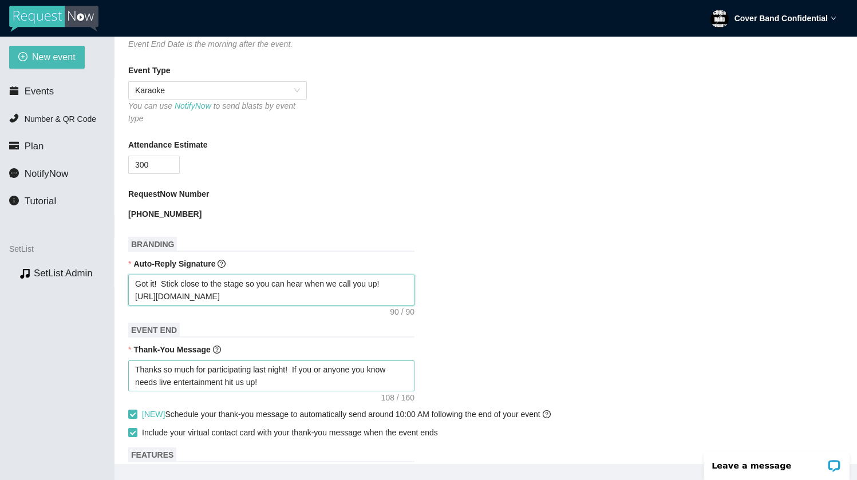
scroll to position [329, 0]
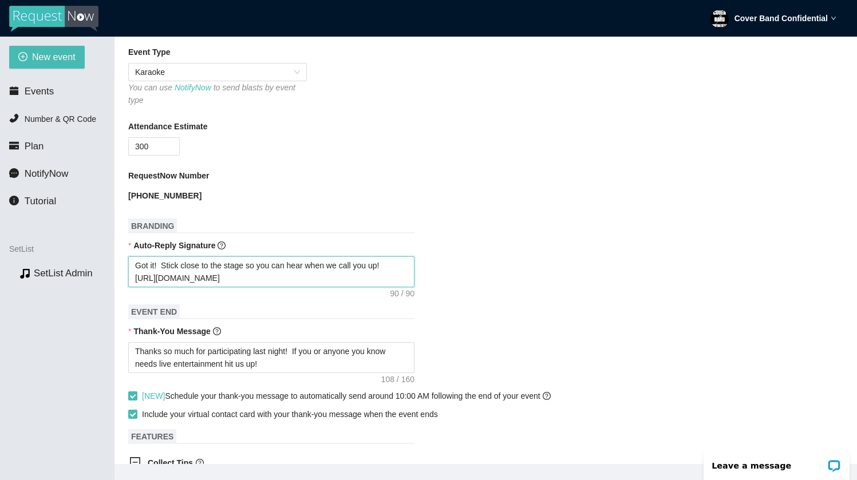
click at [163, 266] on textarea "Got it! Stick close to the stage so you can hear when we call you up! https://s…" at bounding box center [271, 271] width 286 height 31
drag, startPoint x: 163, startPoint y: 266, endPoint x: 288, endPoint y: 276, distance: 125.2
click at [288, 276] on textarea "Got it! Stick close to the stage so you can hear when we call you up! https://s…" at bounding box center [271, 271] width 286 height 31
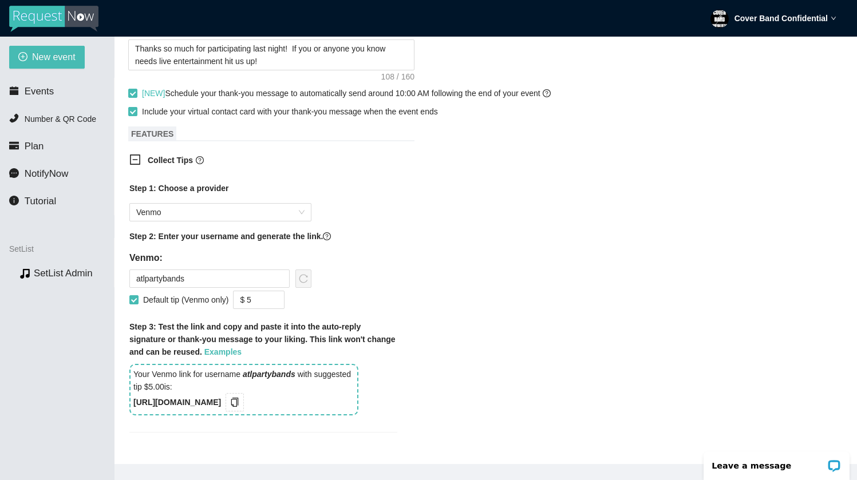
scroll to position [385, 0]
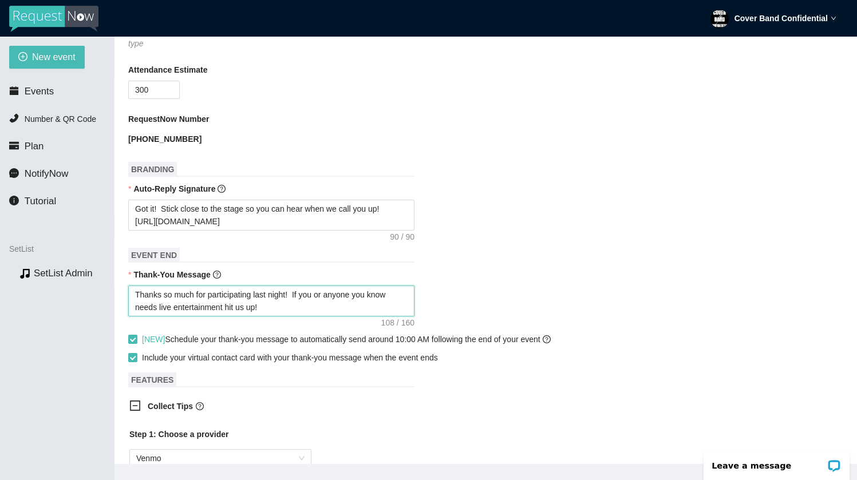
click at [330, 312] on textarea "Thanks so much for participating last night! If you or anyone you know needs li…" at bounding box center [271, 301] width 286 height 31
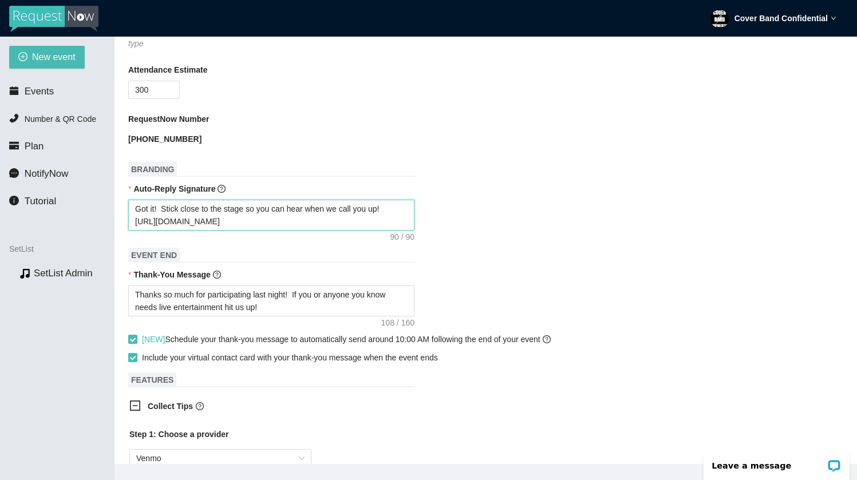
drag, startPoint x: 250, startPoint y: 210, endPoint x: 253, endPoint y: 225, distance: 15.8
click at [253, 225] on textarea "Got it! Stick close to the stage so you can hear when we call you up! https://s…" at bounding box center [271, 215] width 286 height 31
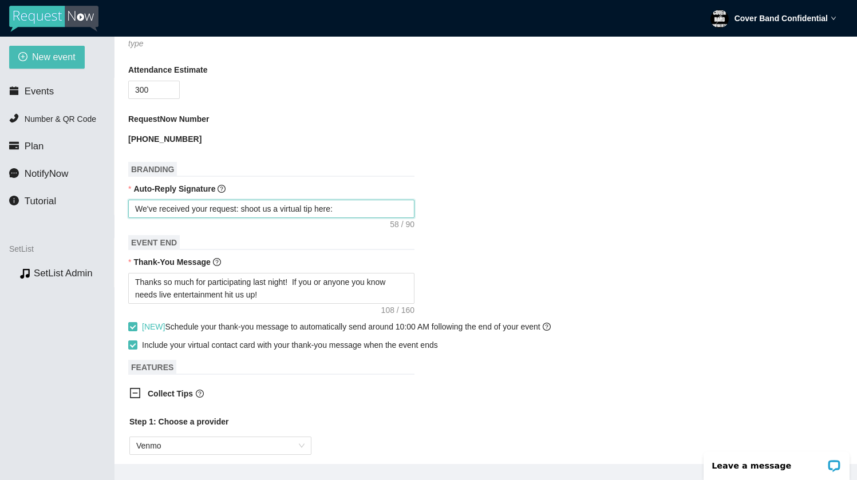
paste textarea "https://songtip.me/3NFXdKx"
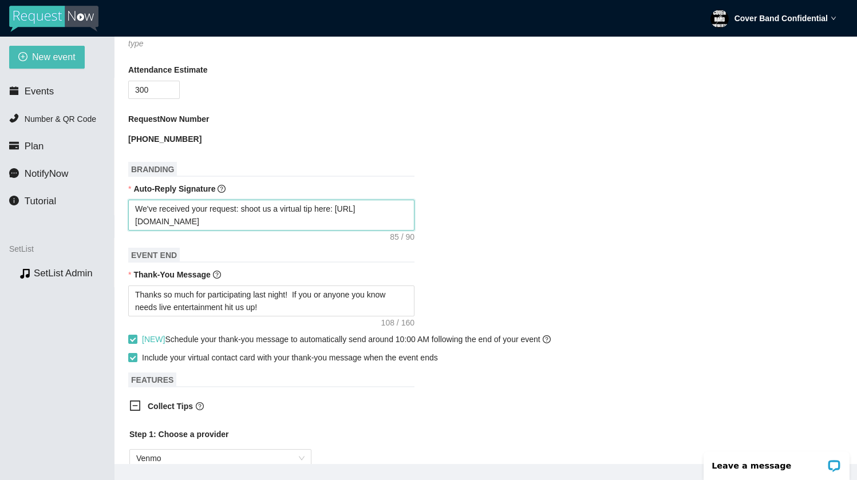
drag, startPoint x: 244, startPoint y: 207, endPoint x: 238, endPoint y: 207, distance: 6.9
click at [238, 207] on textarea "We've received your request: shoot us a virtual tip here: https://songtip.me/3N…" at bounding box center [271, 215] width 286 height 31
click at [239, 208] on textarea "We've received your reques! shoot us a virtual tip here: https://songtip.me/3NF…" at bounding box center [271, 215] width 286 height 31
click at [247, 210] on textarea "We've received your request! shoot us a virtual tip here: https://songtip.me/3N…" at bounding box center [271, 215] width 286 height 31
click at [337, 248] on h1 "EVENT END" at bounding box center [271, 255] width 286 height 15
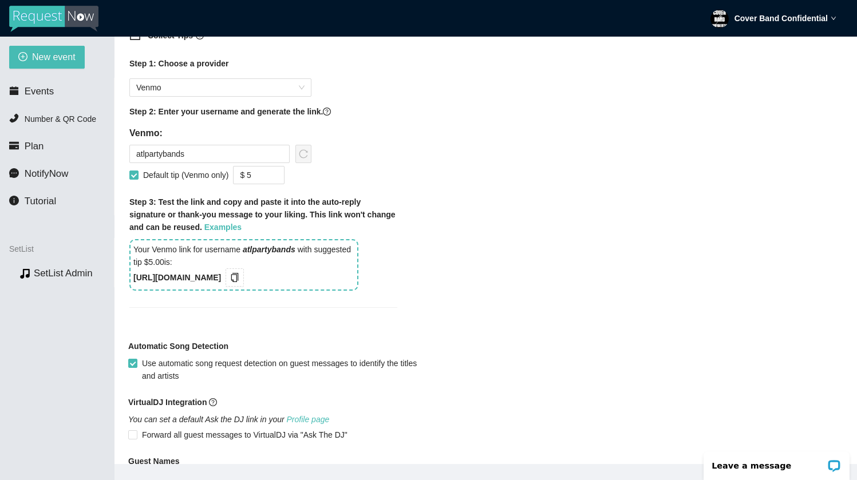
scroll to position [777, 0]
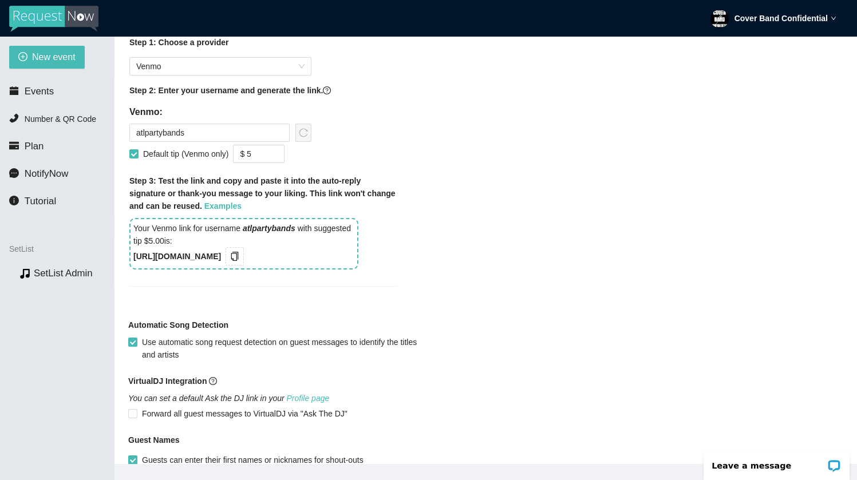
click at [221, 258] on b "https://songtip.me/3NFXdKx" at bounding box center [177, 256] width 88 height 9
click at [239, 256] on icon "copy" at bounding box center [234, 256] width 7 height 9
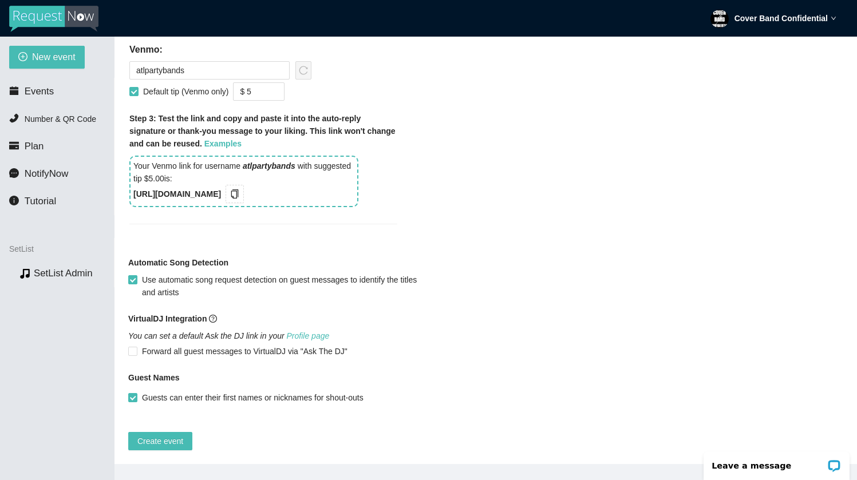
scroll to position [848, 0]
click at [161, 435] on span "Create event" at bounding box center [160, 441] width 46 height 13
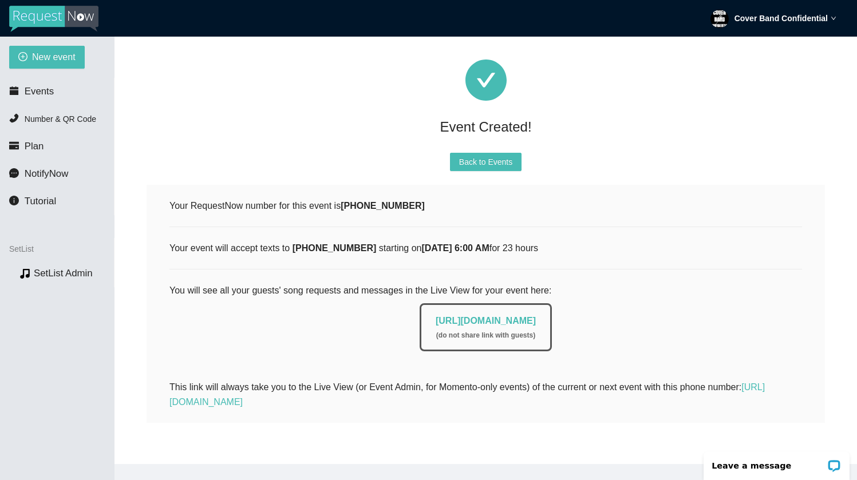
scroll to position [57, 0]
click at [303, 392] on link "[URL][DOMAIN_NAME]" at bounding box center [466, 394] width 595 height 24
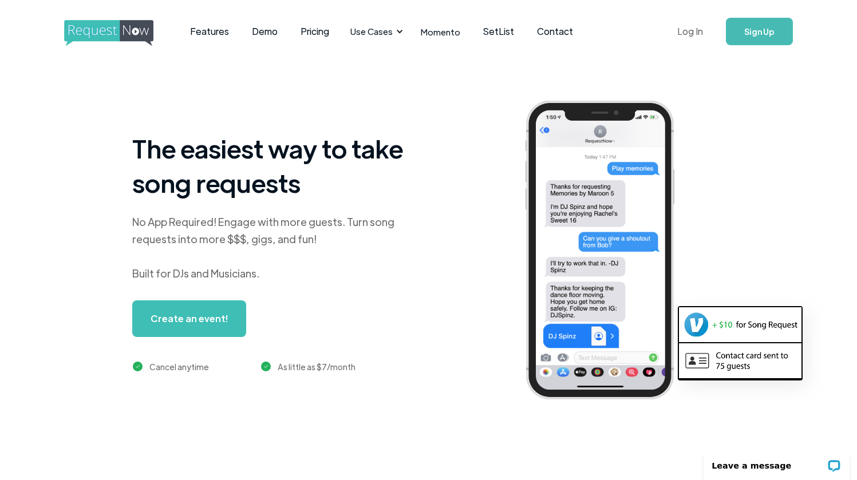
click at [688, 42] on link "Log In" at bounding box center [690, 31] width 49 height 40
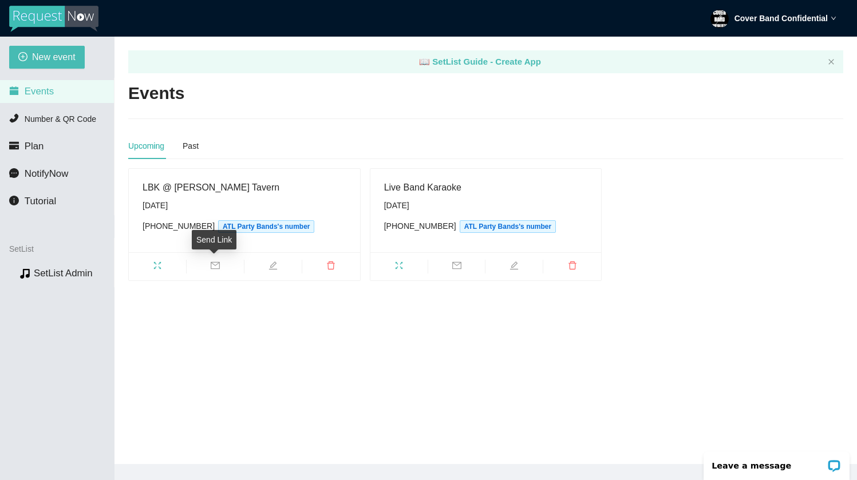
click at [218, 264] on icon "mail" at bounding box center [215, 265] width 9 height 9
click at [352, 121] on main "📖 SetList Guide - Create App Events Upcoming Past LBK @ [PERSON_NAME][GEOGRAPHI…" at bounding box center [485, 251] width 743 height 428
click at [473, 64] on link "📖 SetList Guide - Create App" at bounding box center [480, 62] width 122 height 10
click at [52, 122] on span "Number & QR Code" at bounding box center [61, 118] width 72 height 9
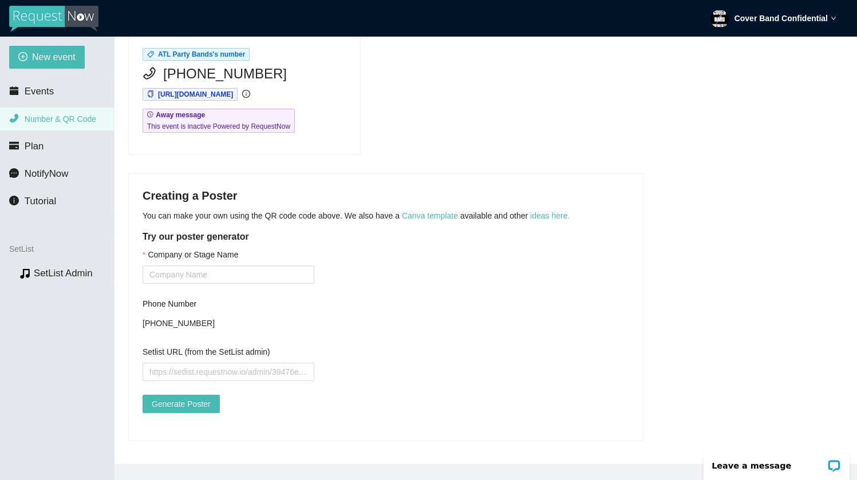
scroll to position [140, 0]
click at [61, 172] on span "NotifyNow" at bounding box center [47, 173] width 44 height 11
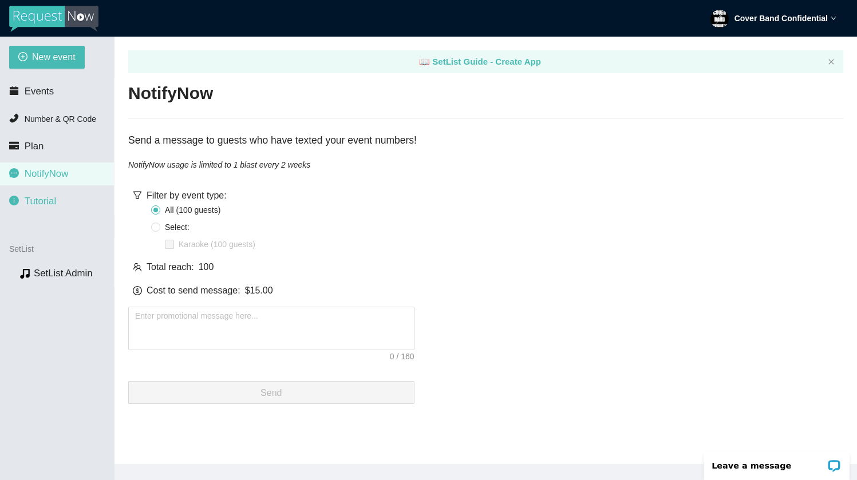
click at [58, 202] on li "Tutorial" at bounding box center [57, 201] width 114 height 23
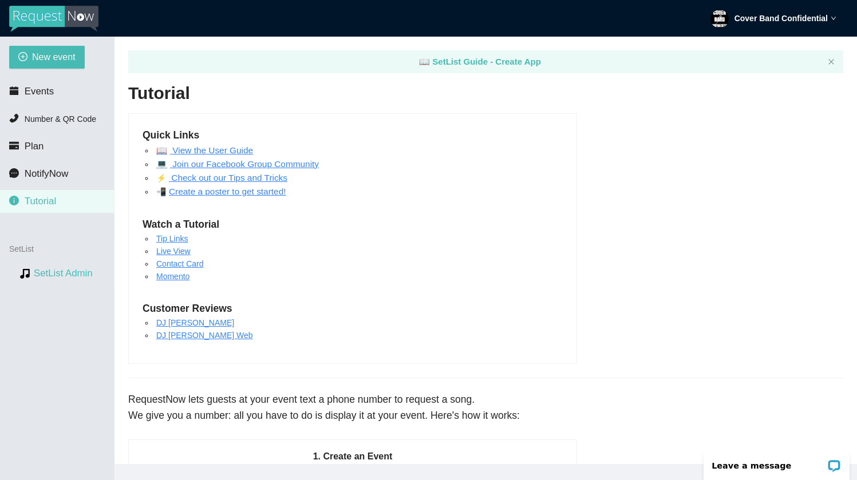
click at [53, 272] on link "SetList Admin" at bounding box center [63, 273] width 59 height 11
